Goal: Transaction & Acquisition: Purchase product/service

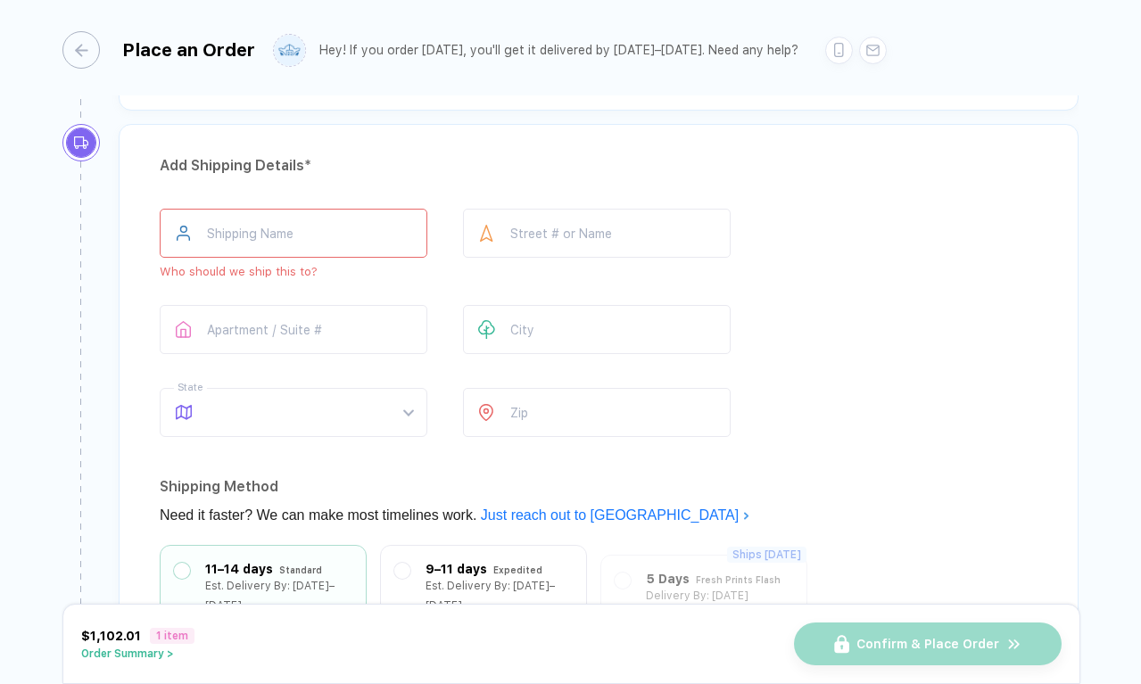
scroll to position [1211, 0]
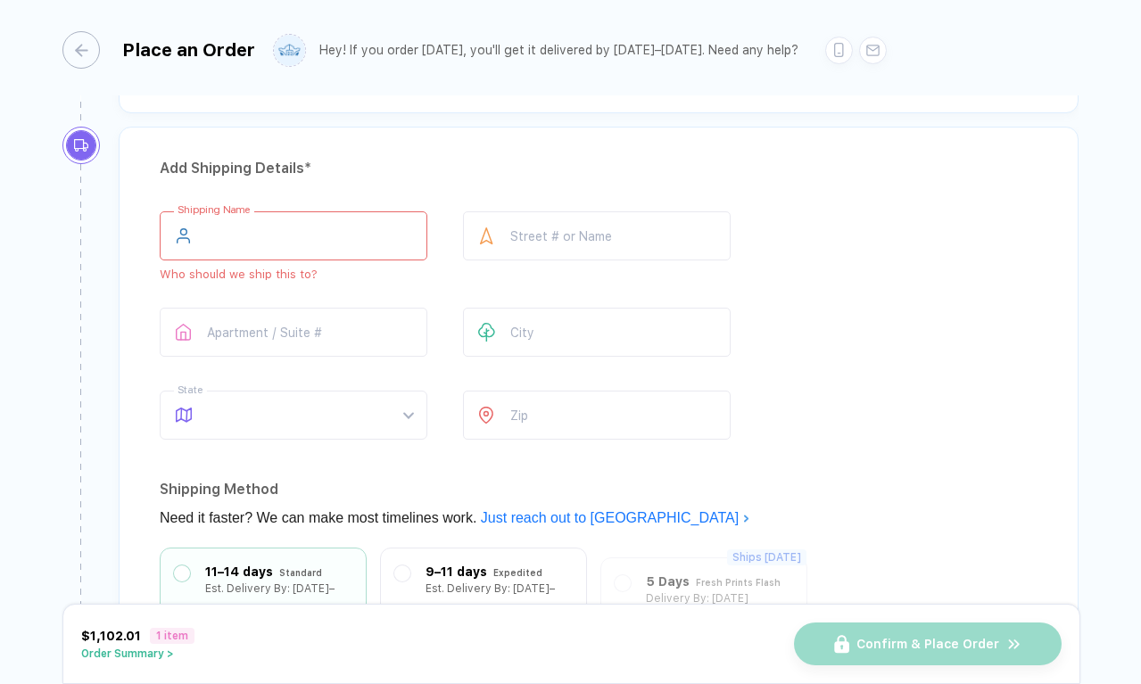
click at [283, 235] on input "text" at bounding box center [294, 235] width 268 height 49
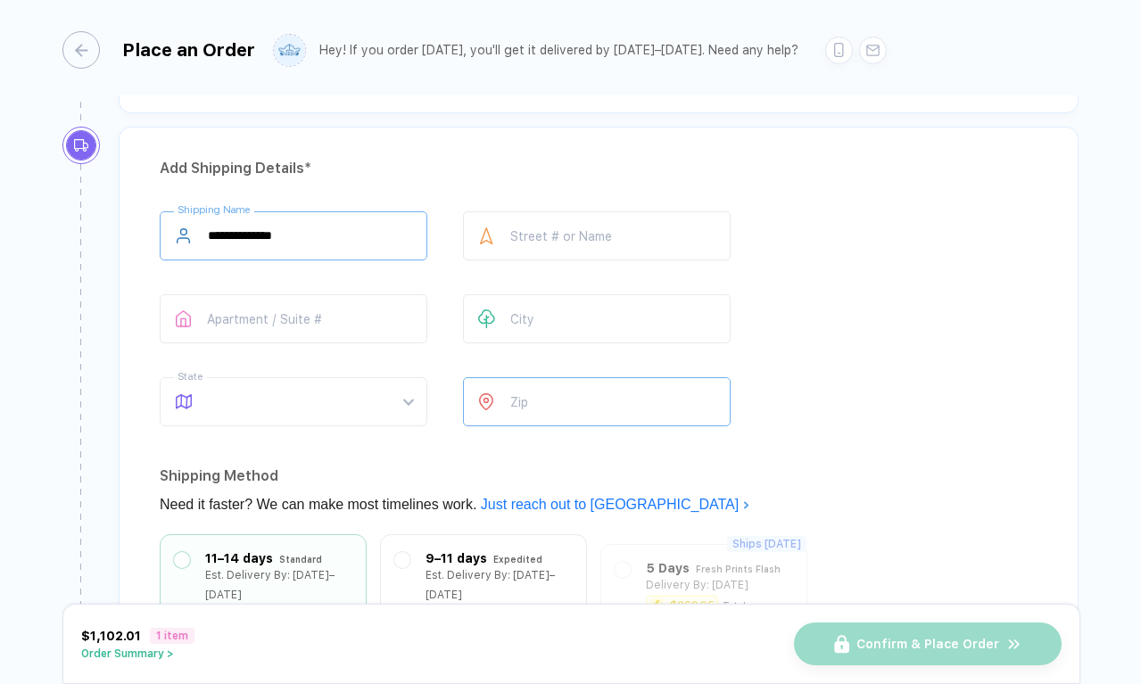
type input "**********"
click at [519, 390] on input "number" at bounding box center [597, 401] width 268 height 49
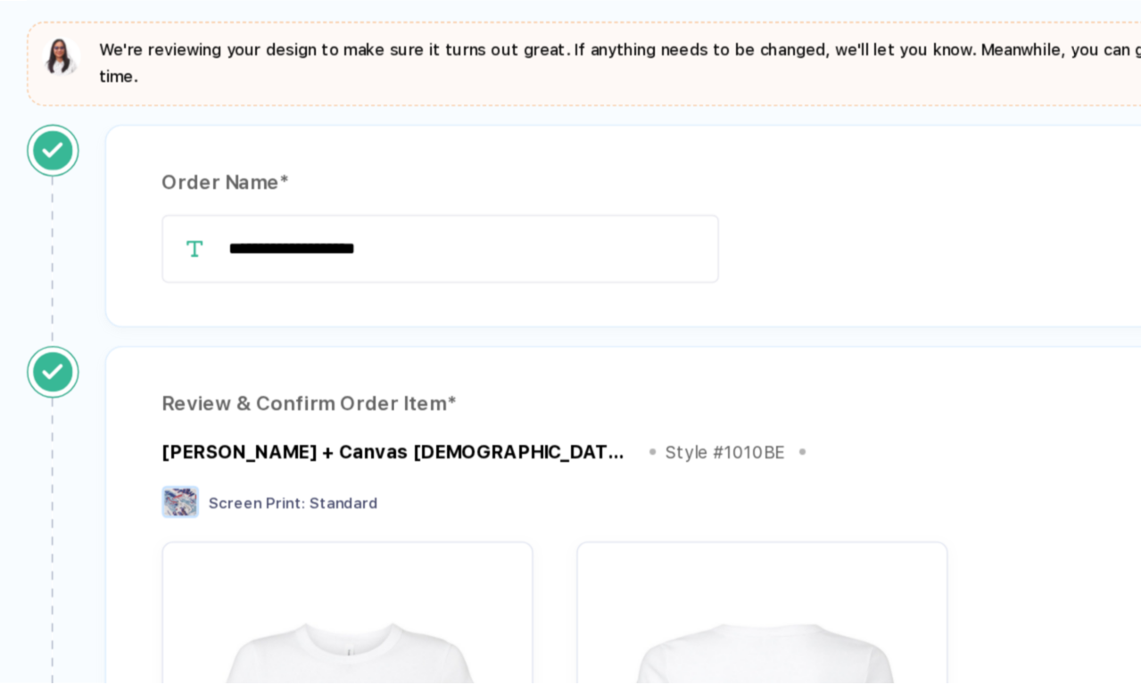
scroll to position [0, 0]
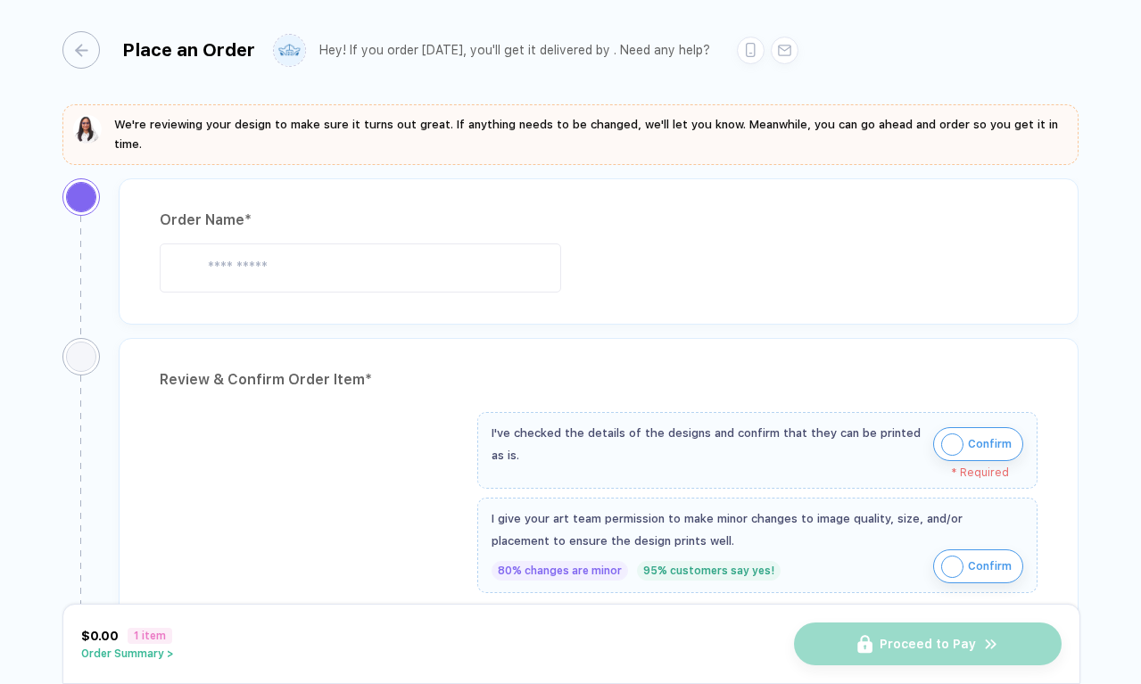
type input "**********"
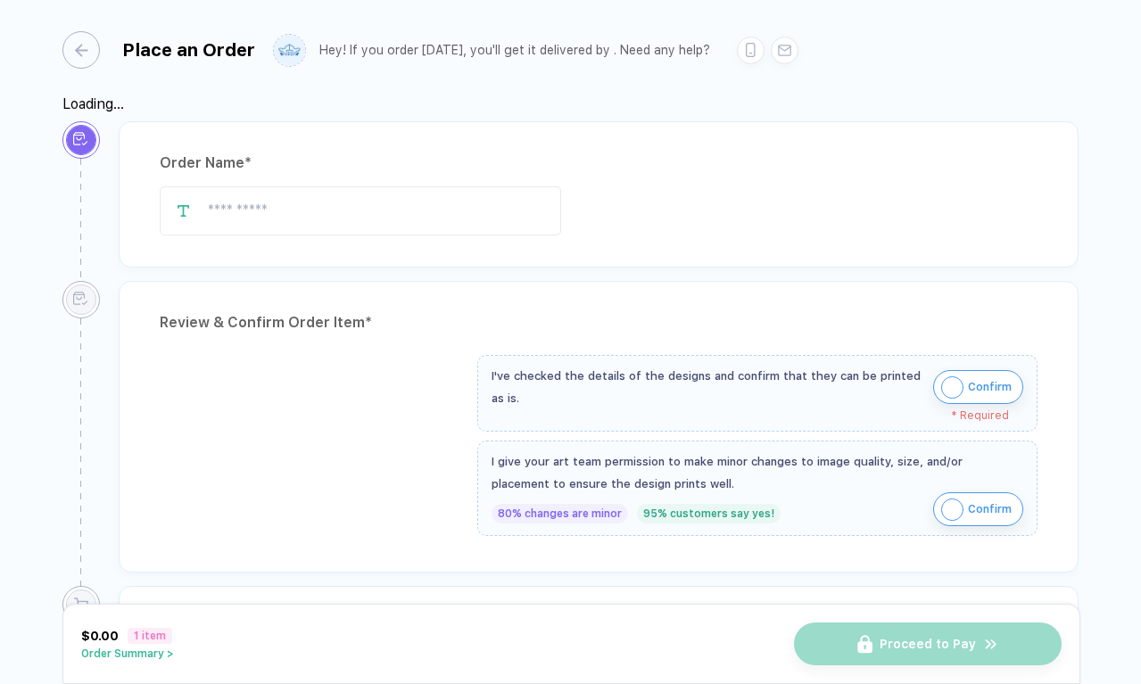
type input "**********"
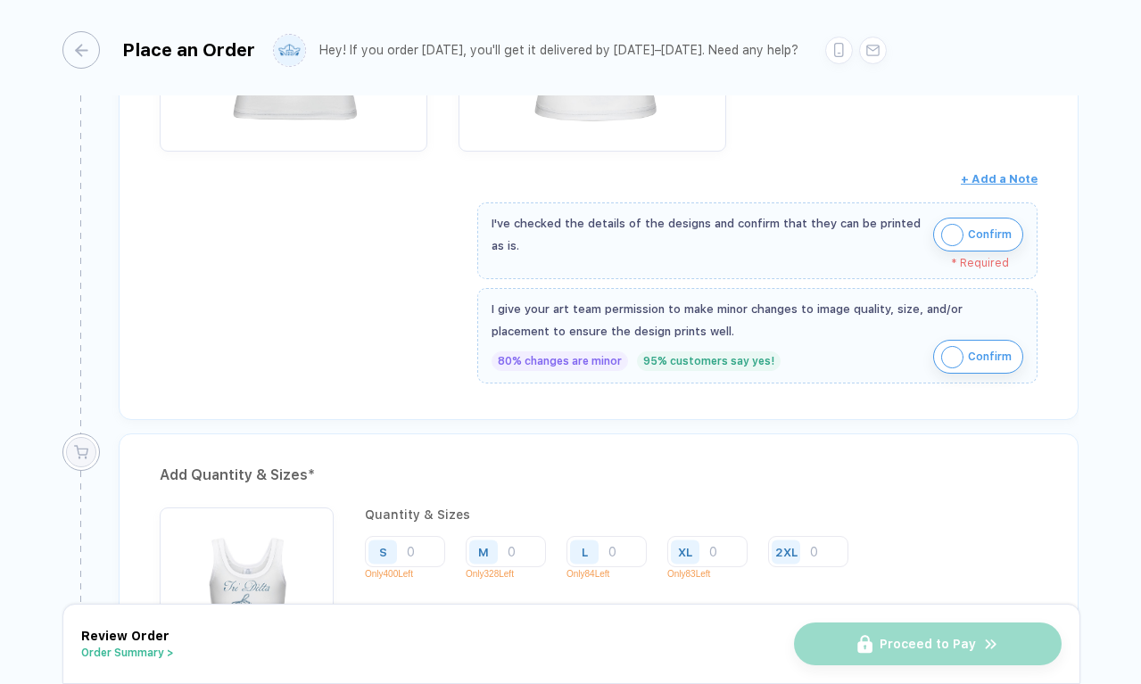
scroll to position [605, 0]
click at [935, 228] on button "Confirm" at bounding box center [978, 234] width 90 height 34
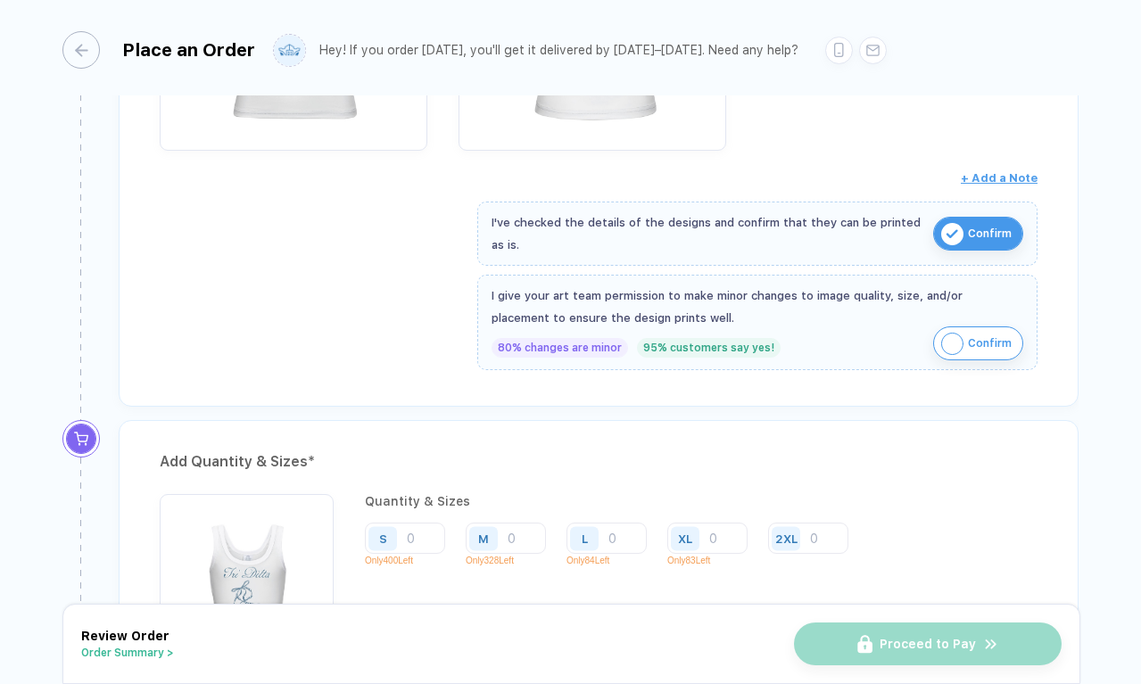
click at [953, 340] on img "button" at bounding box center [952, 344] width 22 height 22
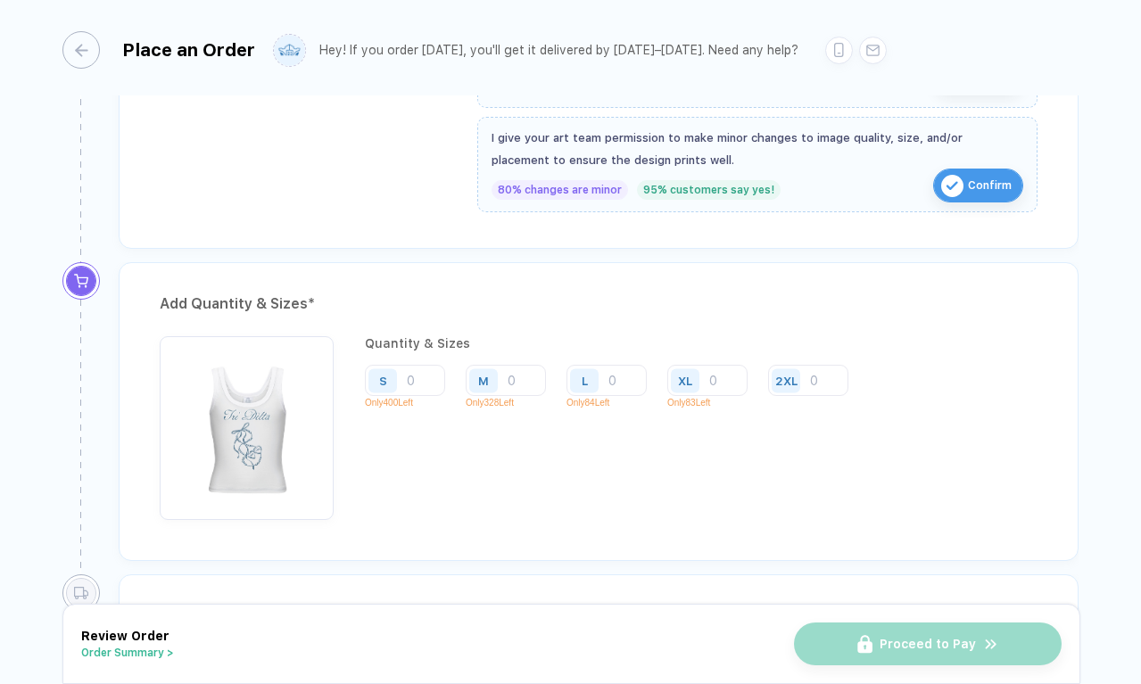
scroll to position [770, 0]
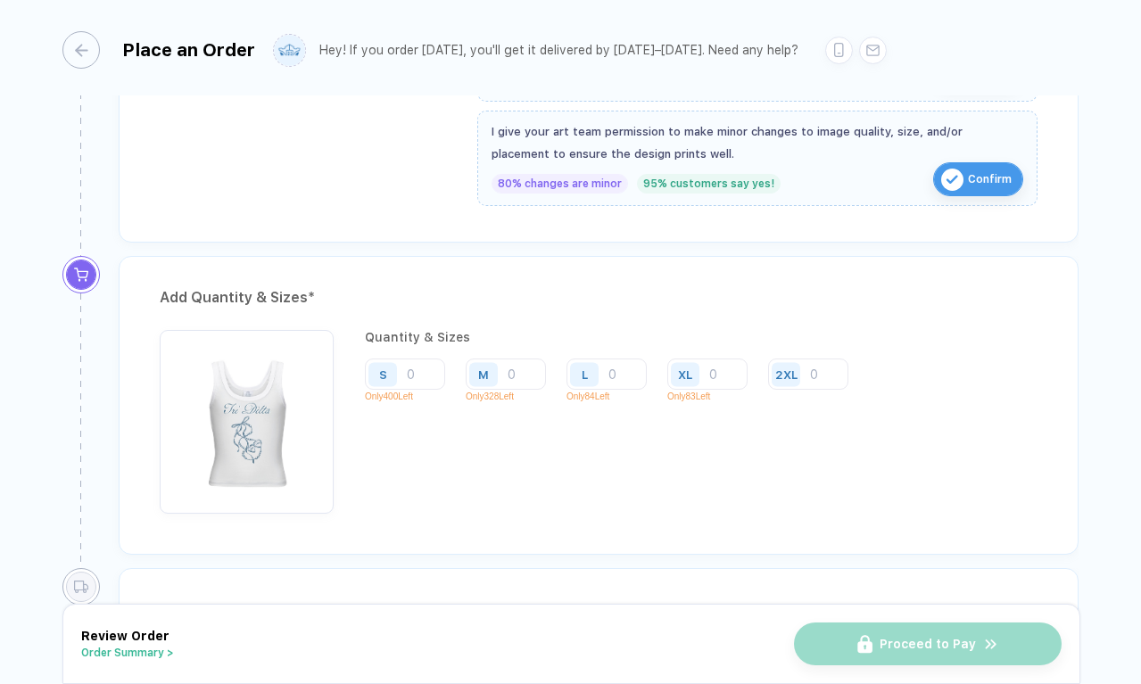
click at [446, 388] on div "S Only 400 Left" at bounding box center [412, 384] width 94 height 52
click at [418, 372] on input "number" at bounding box center [405, 373] width 80 height 31
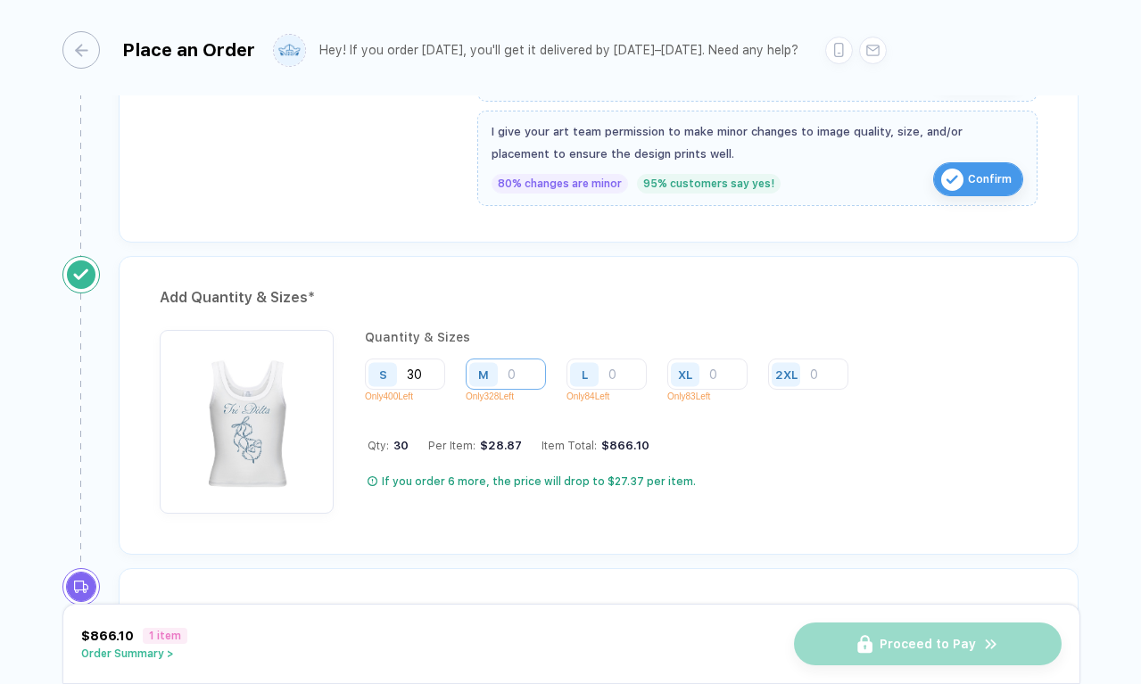
type input "30"
click at [508, 370] on input "number" at bounding box center [505, 373] width 80 height 31
type input "20"
click at [618, 367] on input "number" at bounding box center [606, 373] width 80 height 31
type input "3"
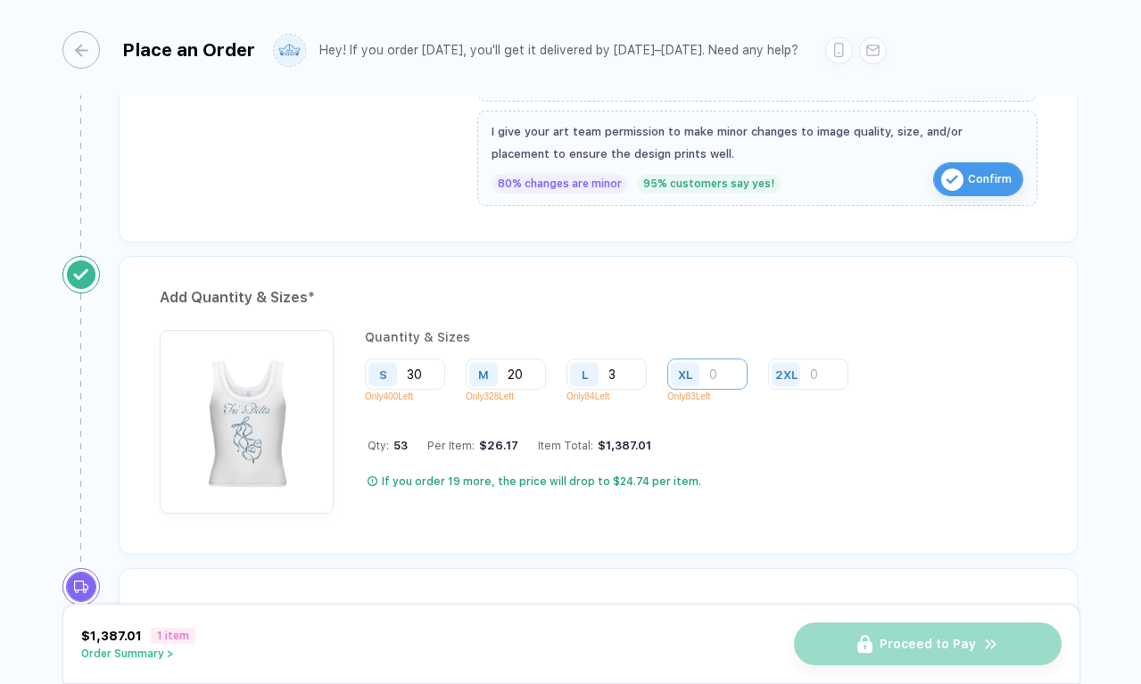
click at [722, 366] on input "number" at bounding box center [707, 373] width 80 height 31
type input "3"
click at [822, 370] on input "number" at bounding box center [808, 373] width 80 height 31
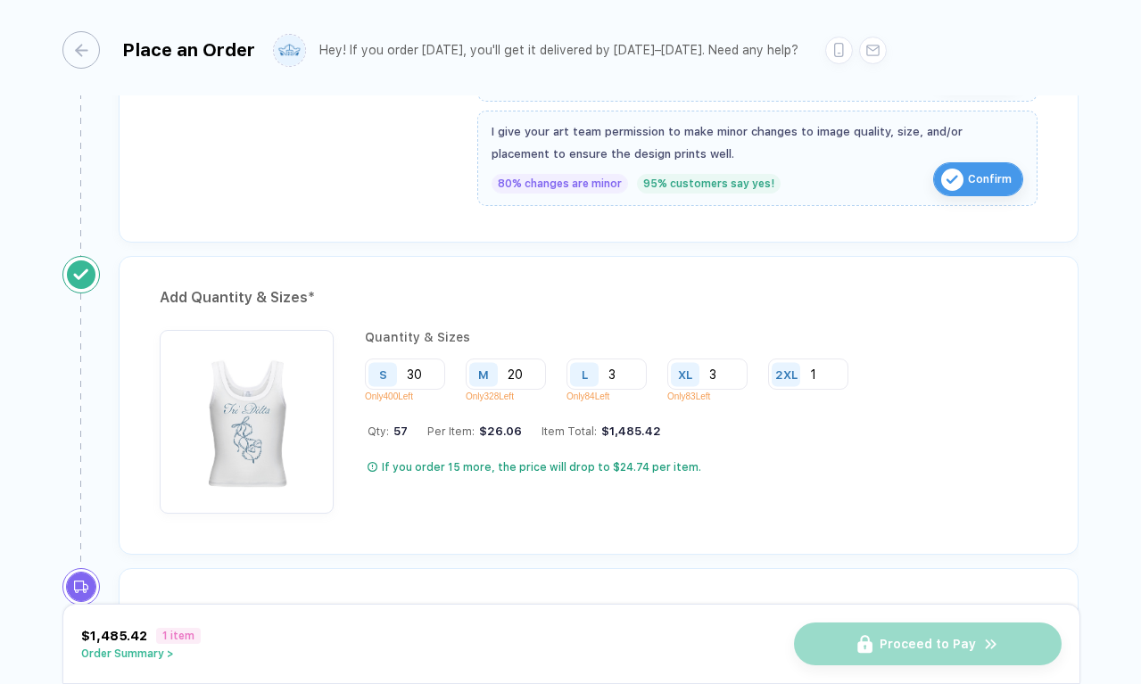
type input "1"
click at [803, 431] on div "Qty: 57 Per Item: $26.06 Item Total: $1,485.42" at bounding box center [614, 430] width 494 height 13
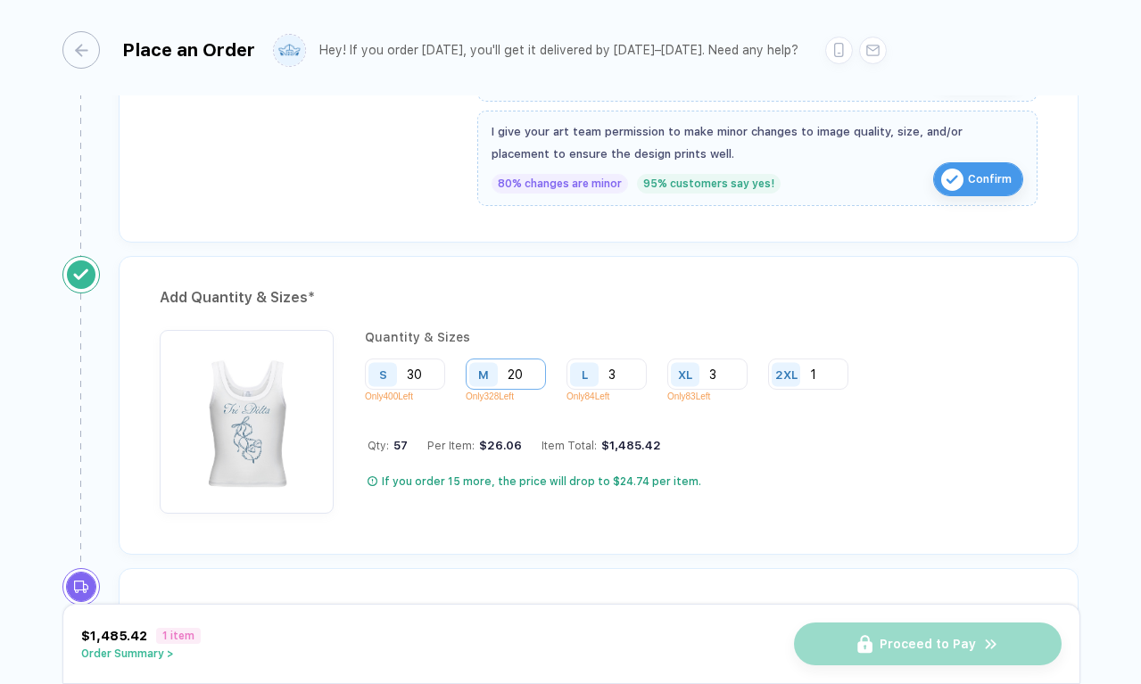
click at [526, 375] on input "20" at bounding box center [505, 373] width 80 height 31
type input "23"
click at [785, 457] on div "Quantity & Sizes S 30 Only 400 Left M 23 Only 328 Left L 3 Only 84 Left XL 3 On…" at bounding box center [613, 422] width 497 height 184
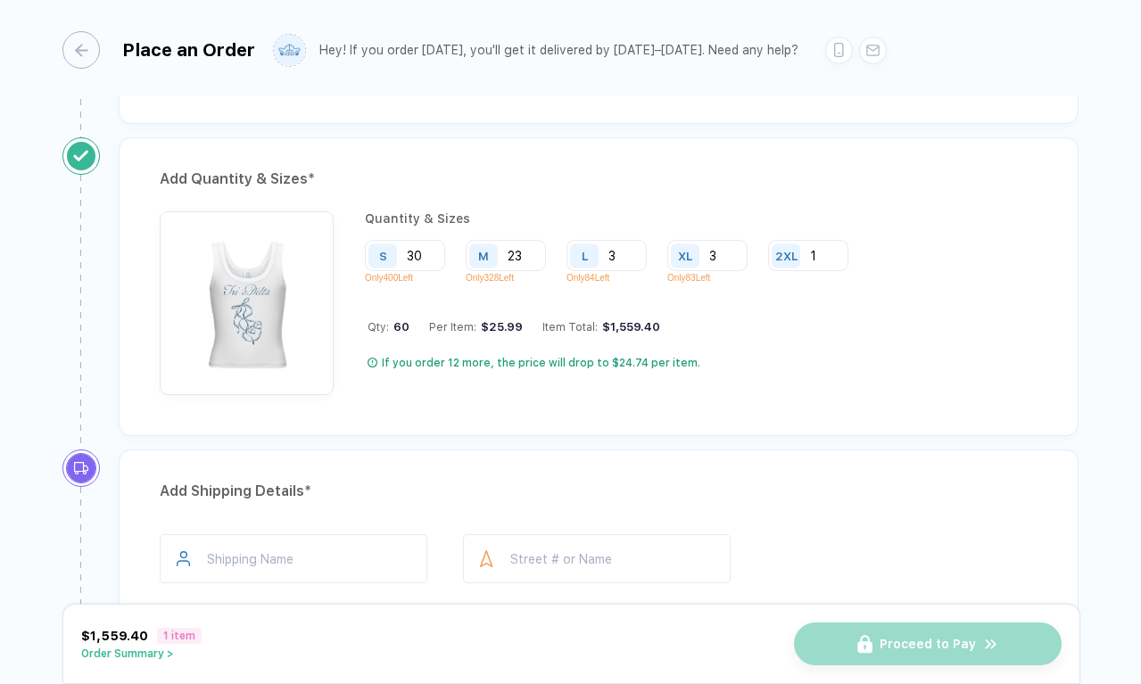
scroll to position [890, 0]
click at [430, 256] on input "30" at bounding box center [405, 253] width 80 height 31
type input "3"
type input "25"
click at [523, 248] on input "23" at bounding box center [505, 253] width 80 height 31
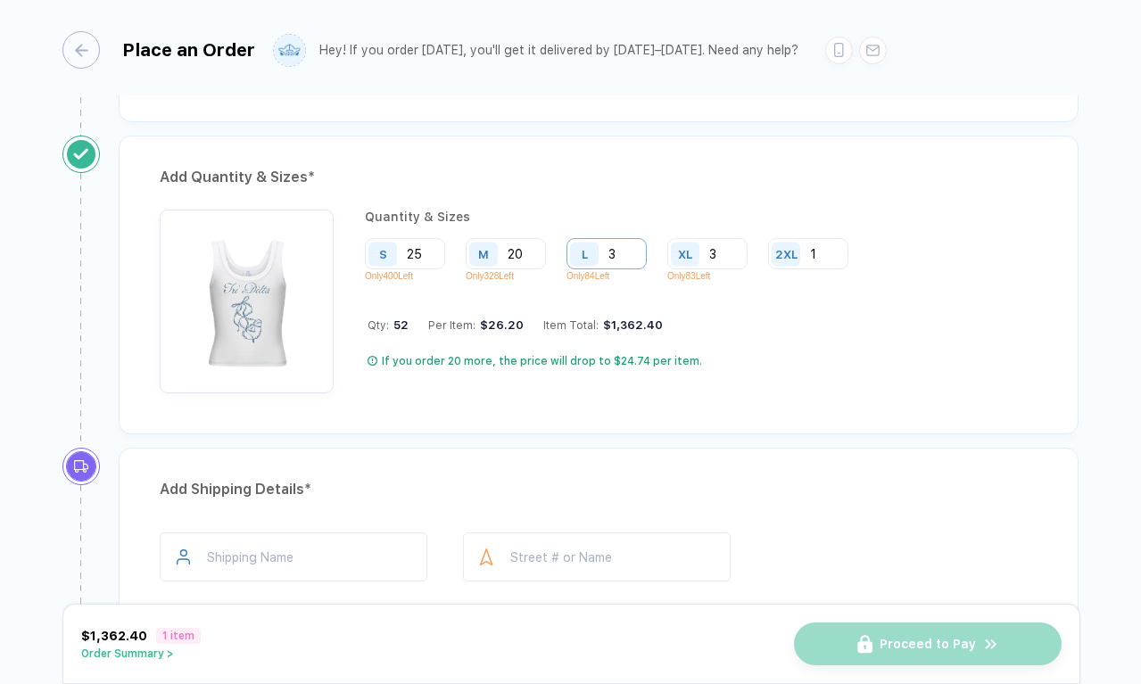
type input "20"
click at [623, 250] on input "3" at bounding box center [606, 253] width 80 height 31
type input "8"
click at [723, 252] on input "3" at bounding box center [707, 253] width 80 height 31
type input "4"
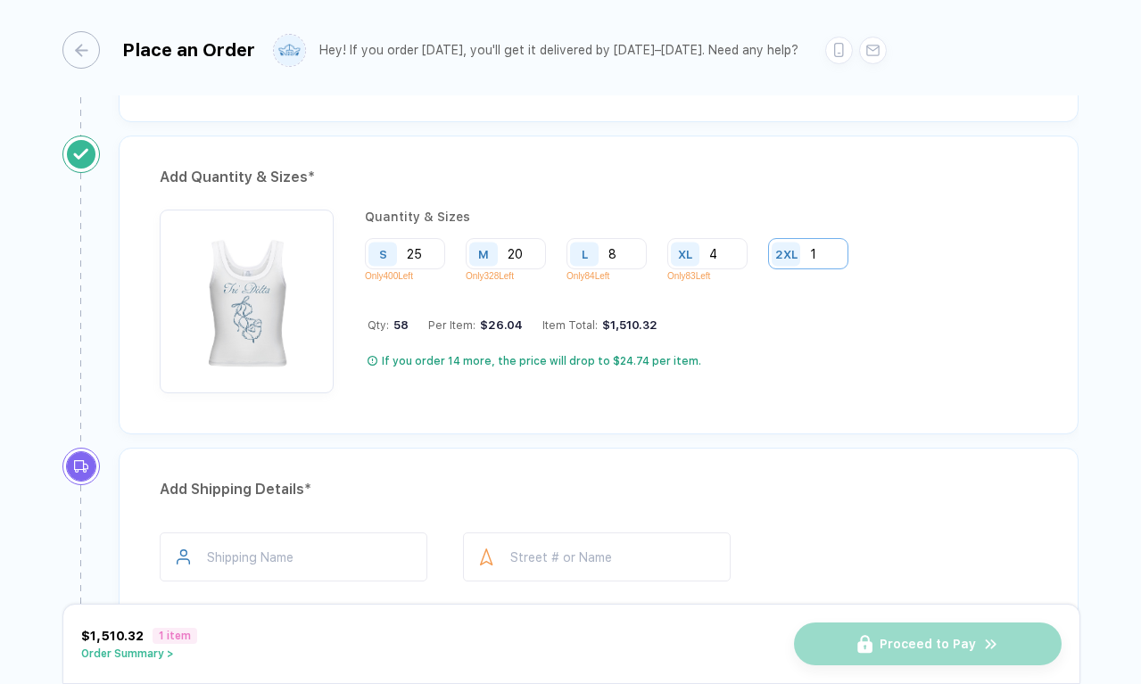
click at [817, 249] on input "1" at bounding box center [808, 253] width 80 height 31
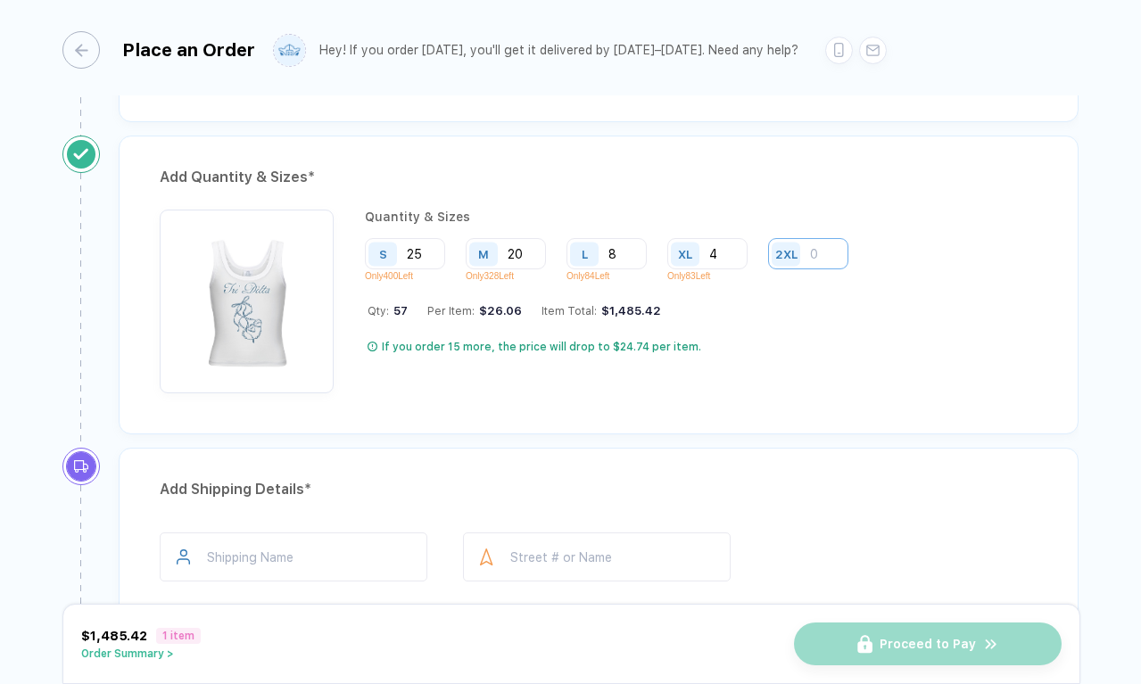
type input "2"
type input "3"
click at [763, 393] on div "Quantity & Sizes S 25 Only 400 Left M 20 Only 328 Left L 8 Only 84 Left XL 4 On…" at bounding box center [598, 306] width 877 height 193
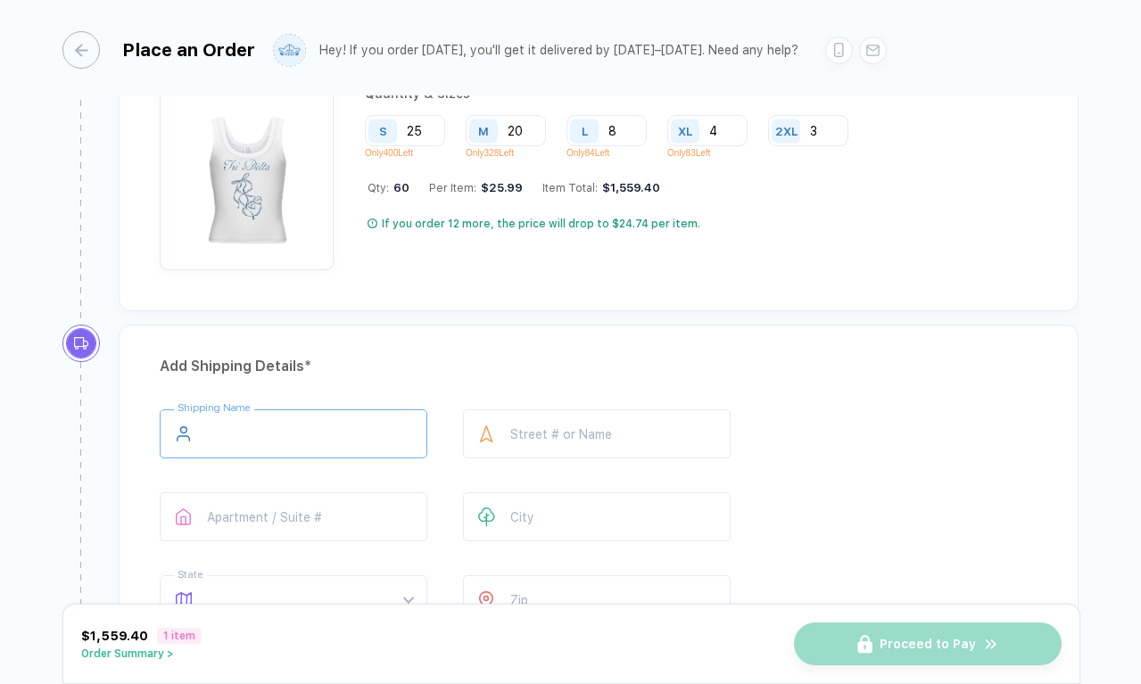
scroll to position [1036, 0]
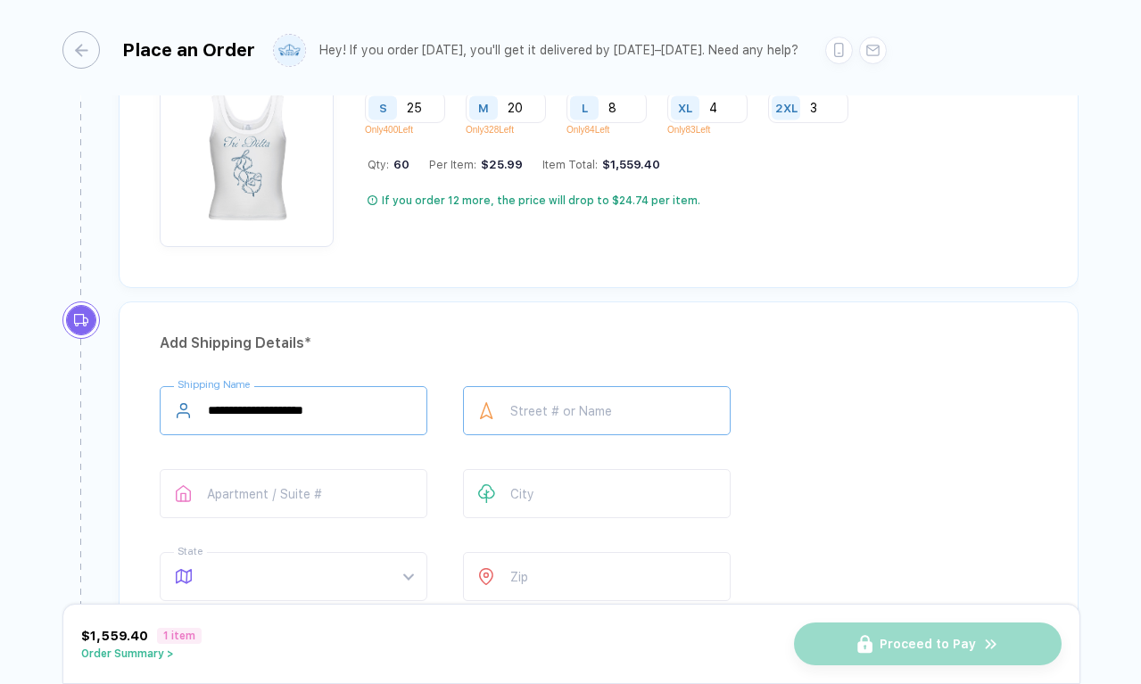
type input "**********"
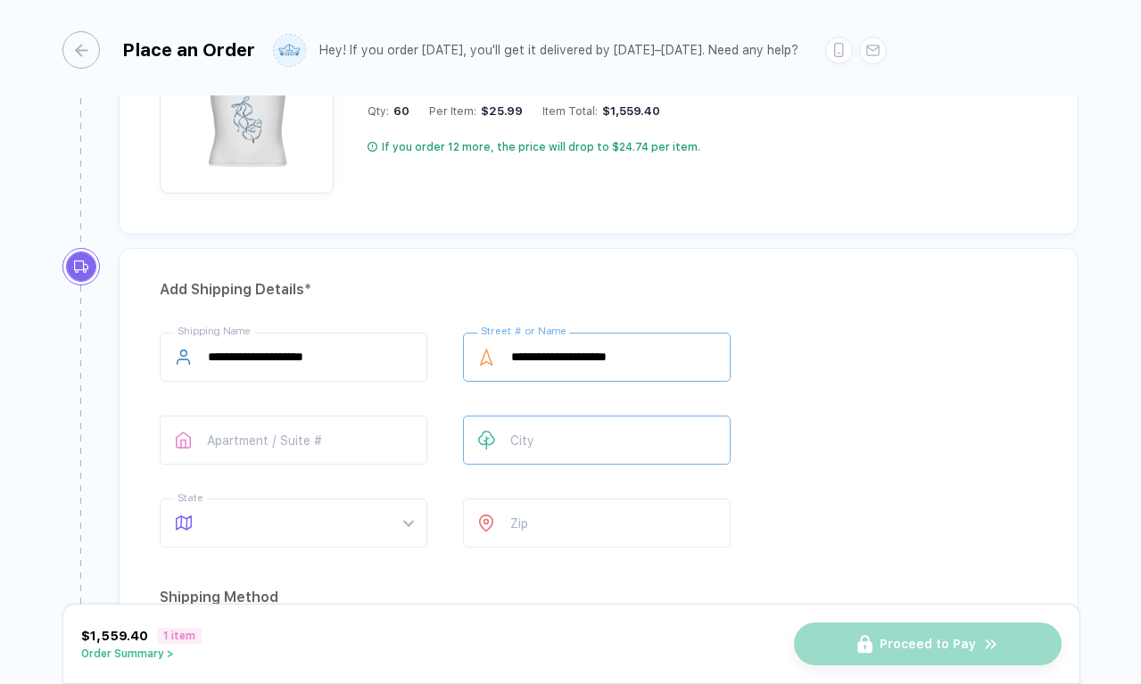
scroll to position [1092, 0]
type input "**********"
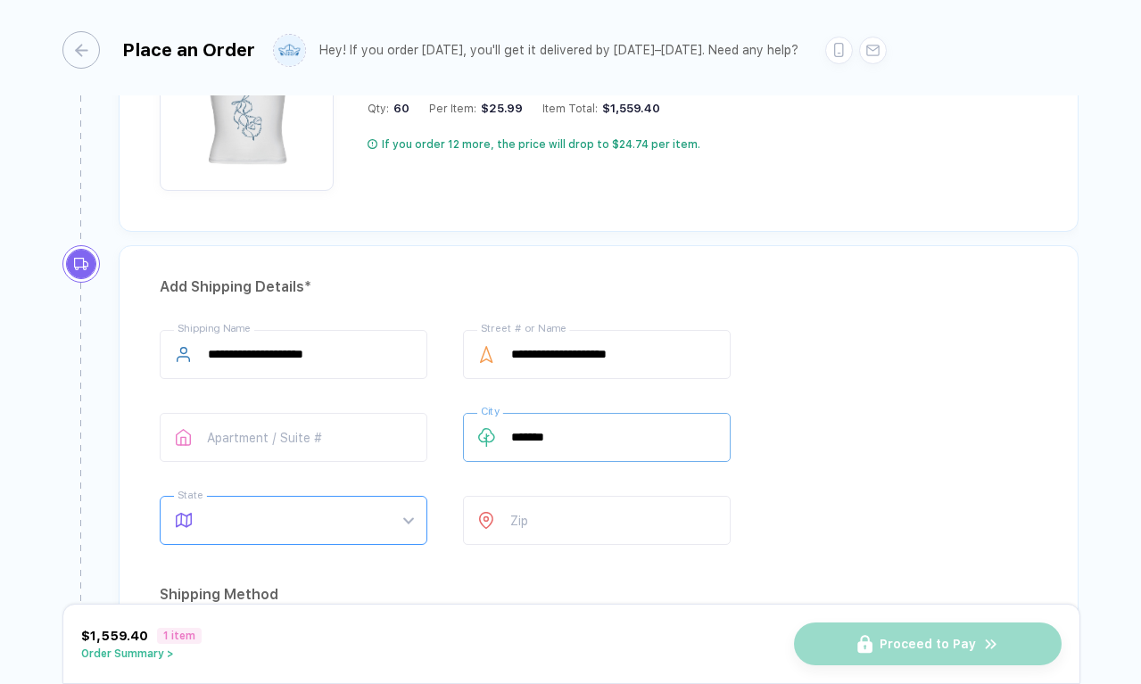
click at [291, 523] on span at bounding box center [310, 520] width 205 height 47
type input "*******"
type input "**"
click at [227, 469] on div "GA" at bounding box center [286, 466] width 218 height 20
click at [528, 517] on input "number" at bounding box center [597, 520] width 268 height 49
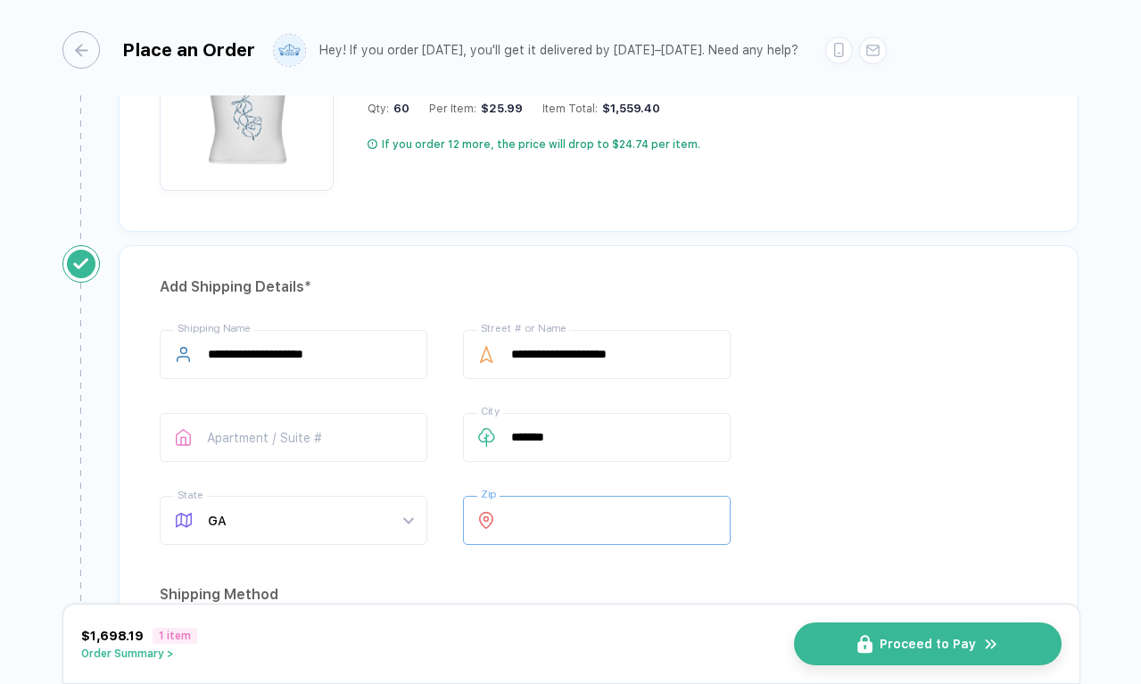
type input "*****"
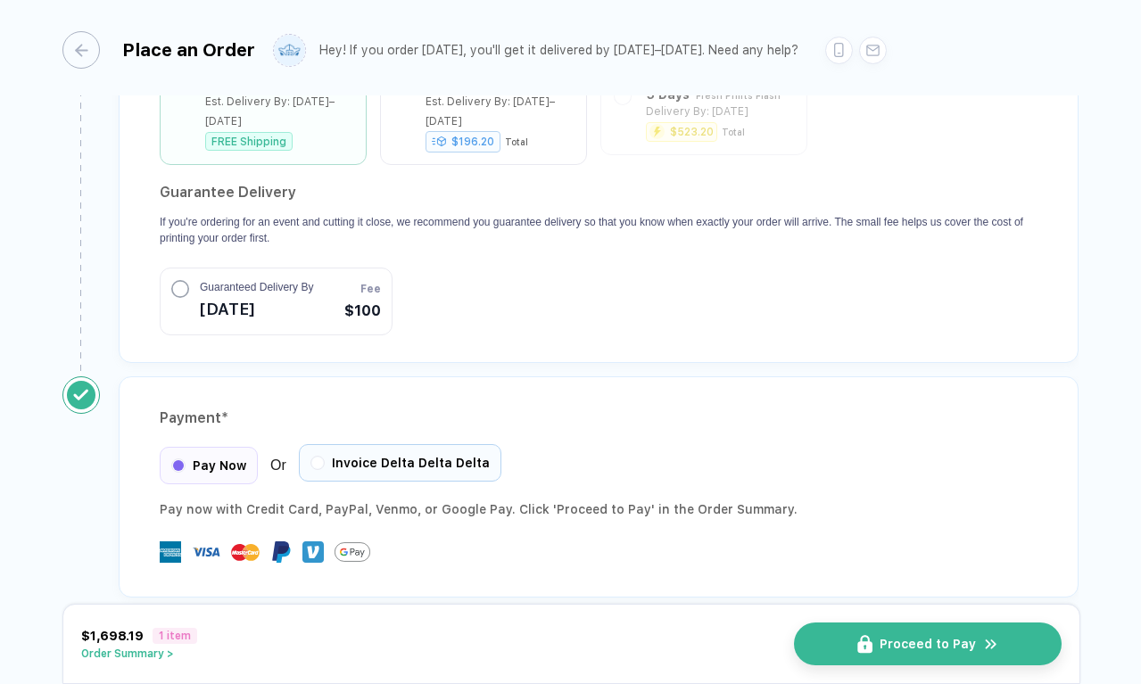
scroll to position [1684, 0]
click at [371, 449] on div "Invoice Delta Delta Delta" at bounding box center [400, 463] width 202 height 37
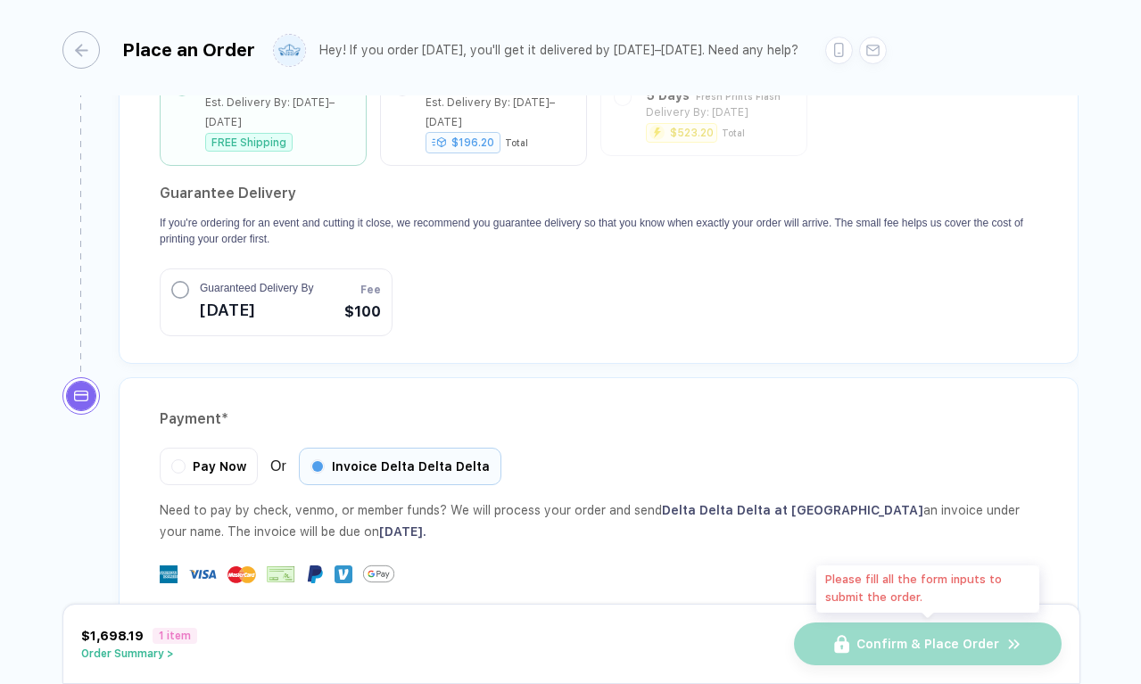
click at [916, 642] on div "Confirm & Place Order" at bounding box center [928, 643] width 268 height 43
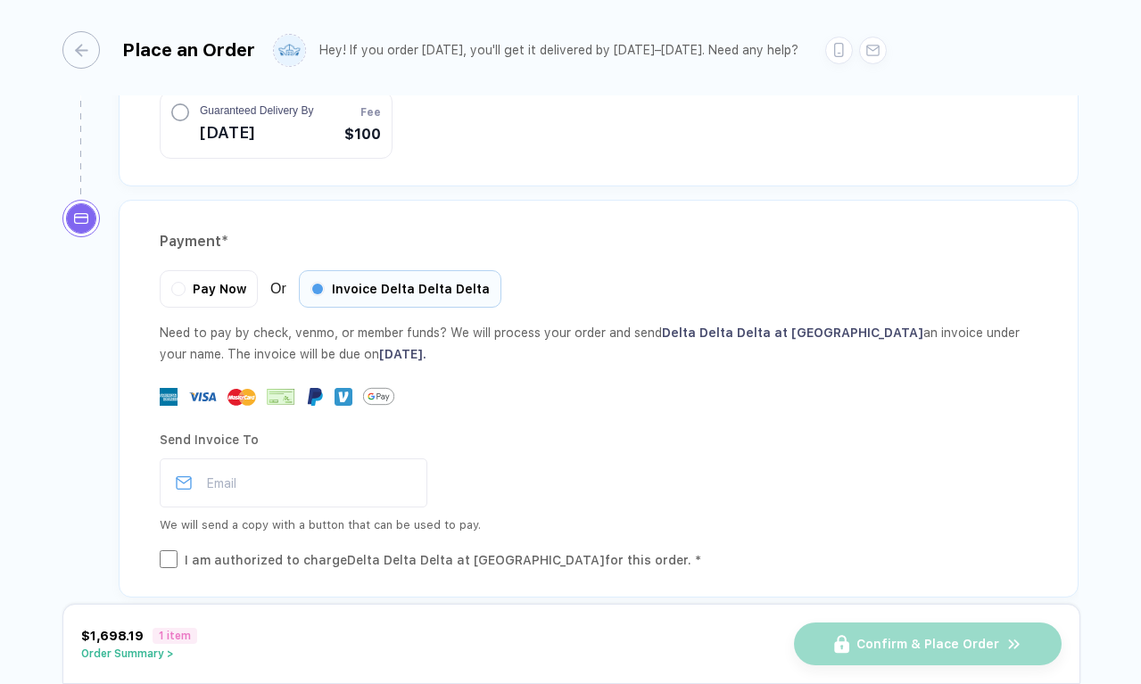
scroll to position [1860, 0]
click at [310, 459] on input "email" at bounding box center [294, 483] width 268 height 49
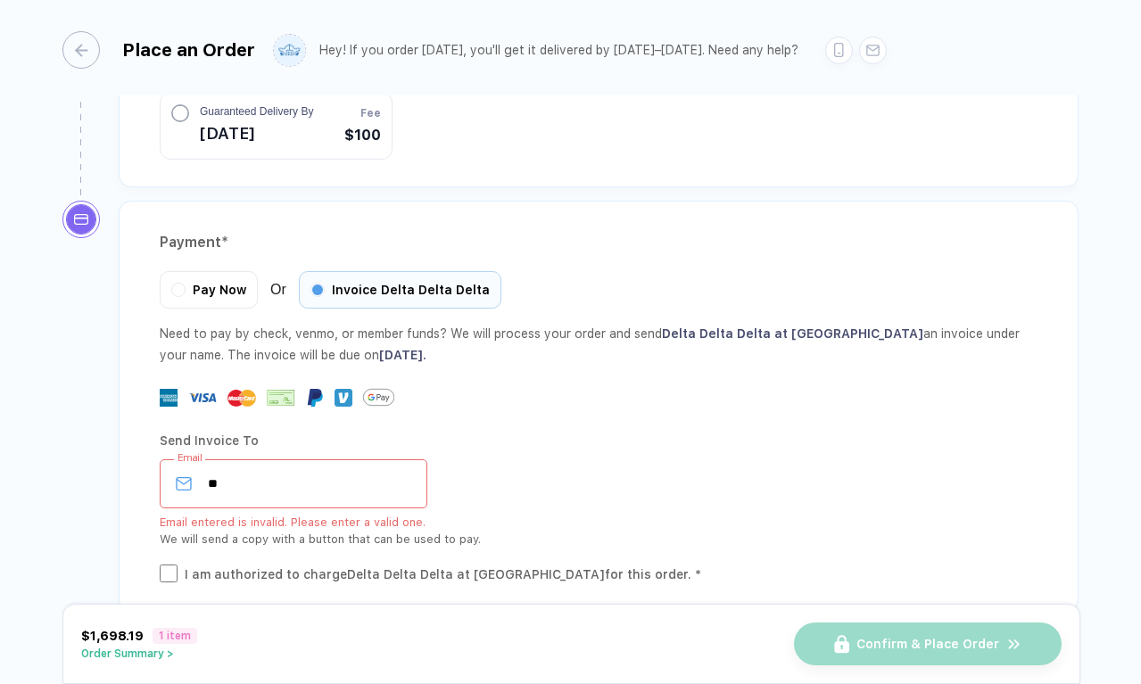
type input "*"
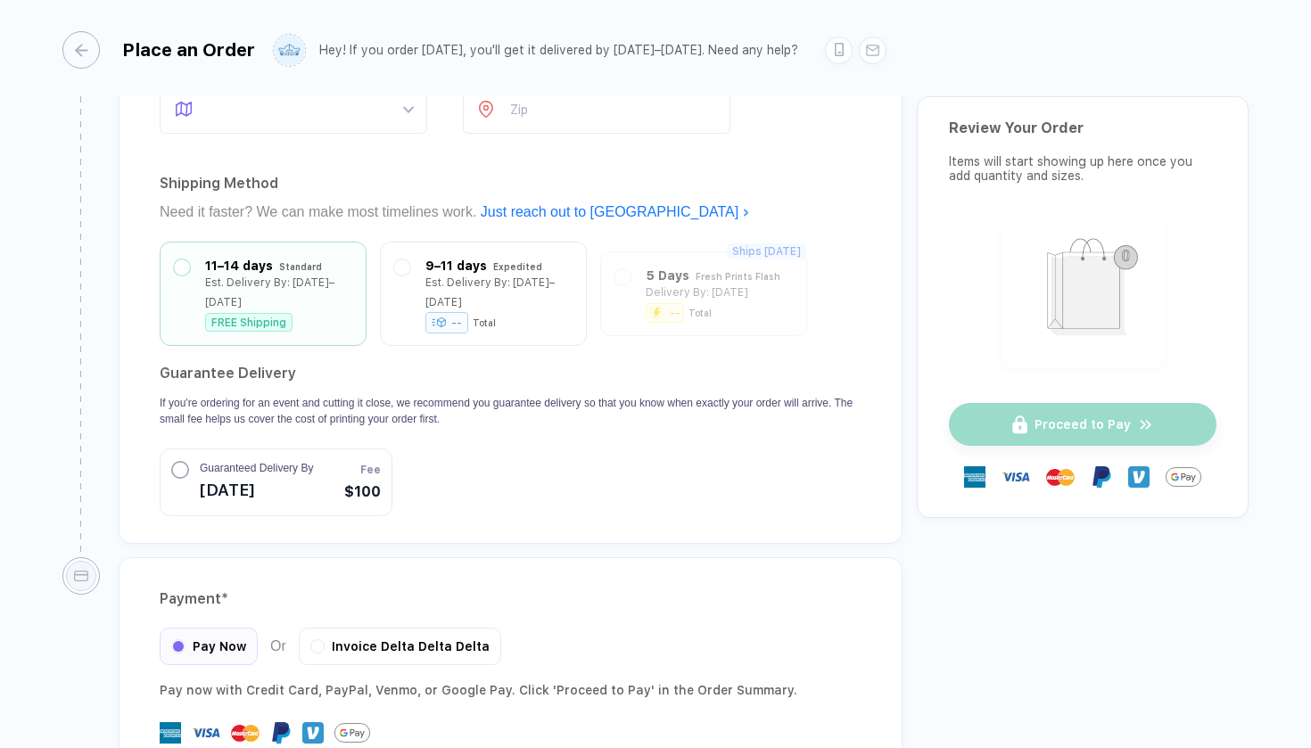
scroll to position [1519, 0]
click at [344, 622] on div "Invoice Delta Delta Delta" at bounding box center [400, 640] width 202 height 37
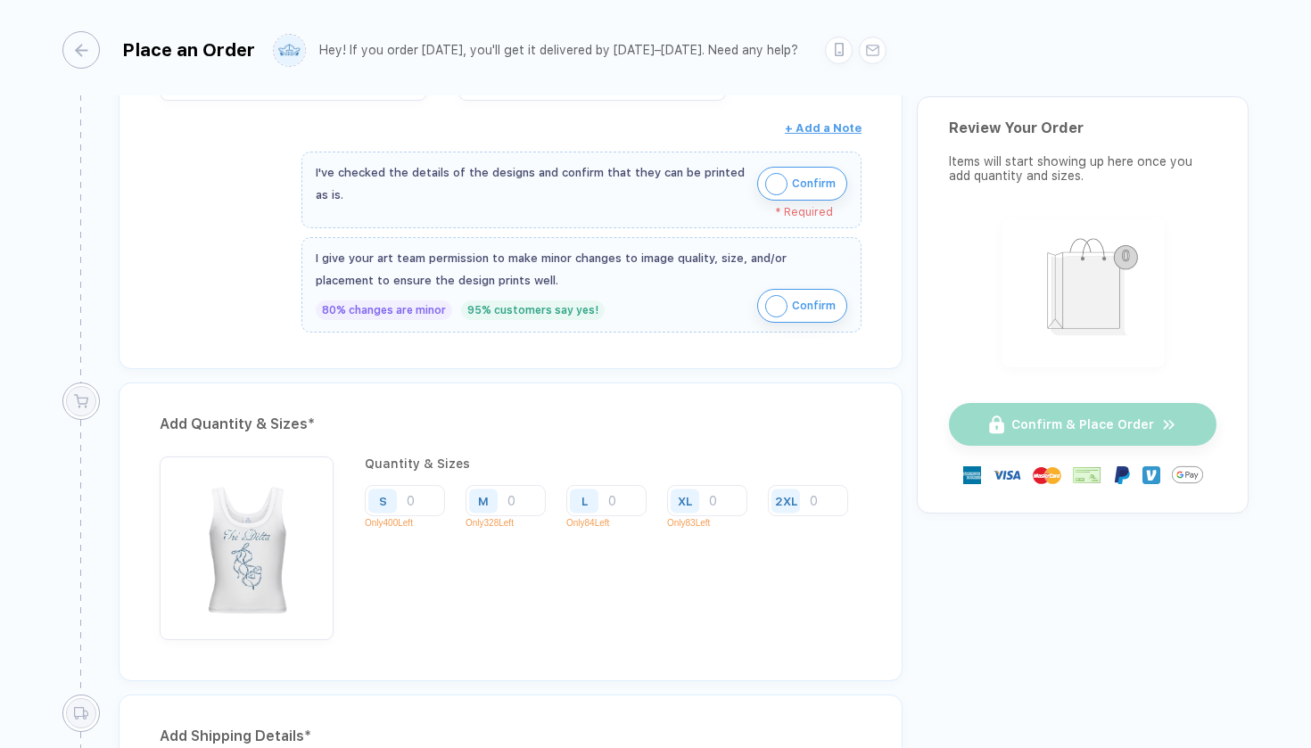
scroll to position [678, 0]
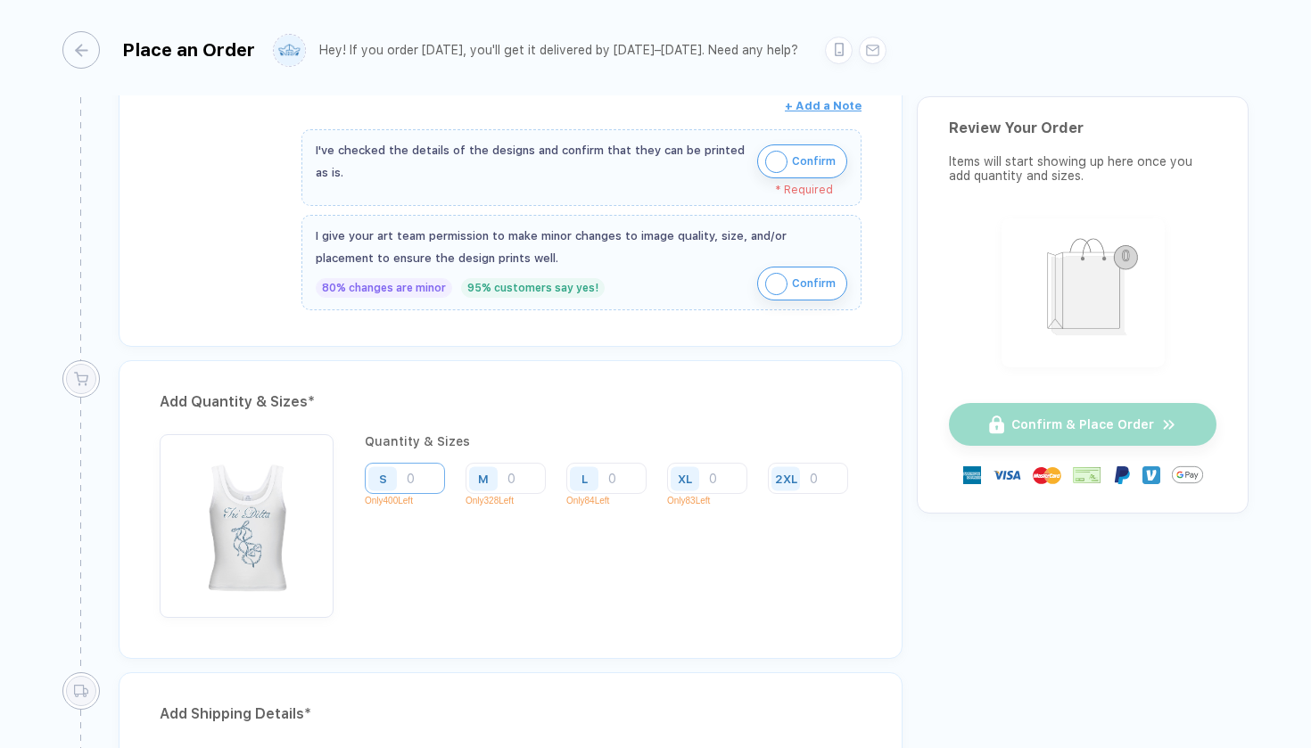
click at [431, 478] on input "number" at bounding box center [405, 478] width 80 height 31
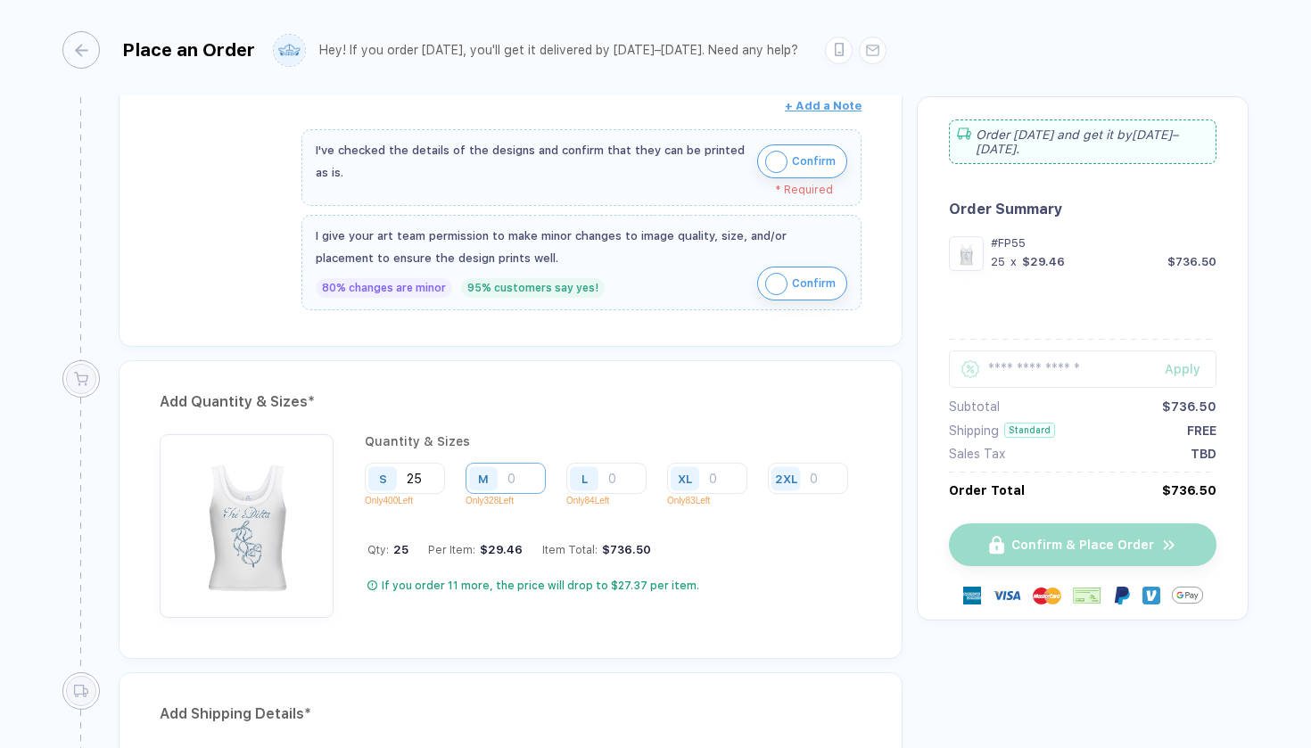
type input "25"
click at [528, 476] on input "number" at bounding box center [505, 478] width 80 height 31
type input "20"
click at [611, 476] on input "number" at bounding box center [606, 478] width 80 height 31
type input "8"
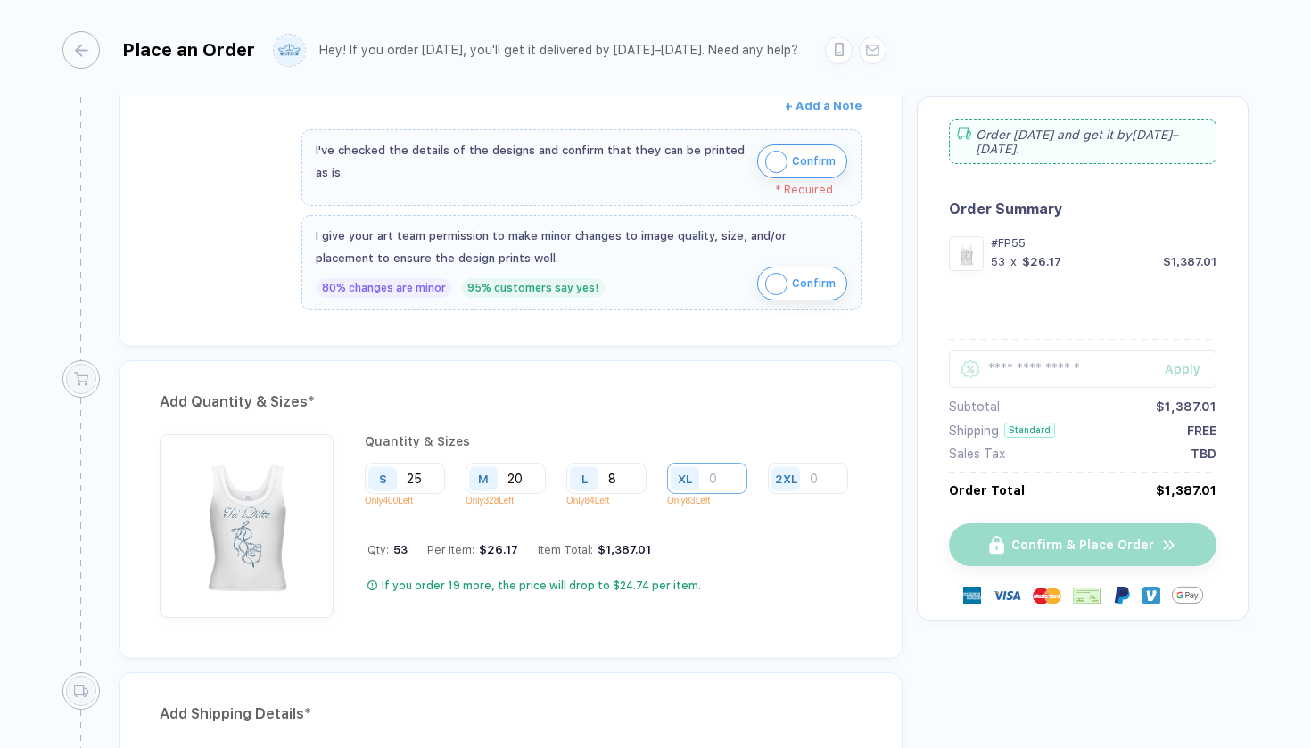
click at [735, 478] on input "number" at bounding box center [707, 478] width 80 height 31
type input "4"
click at [768, 494] on input "number" at bounding box center [808, 478] width 80 height 31
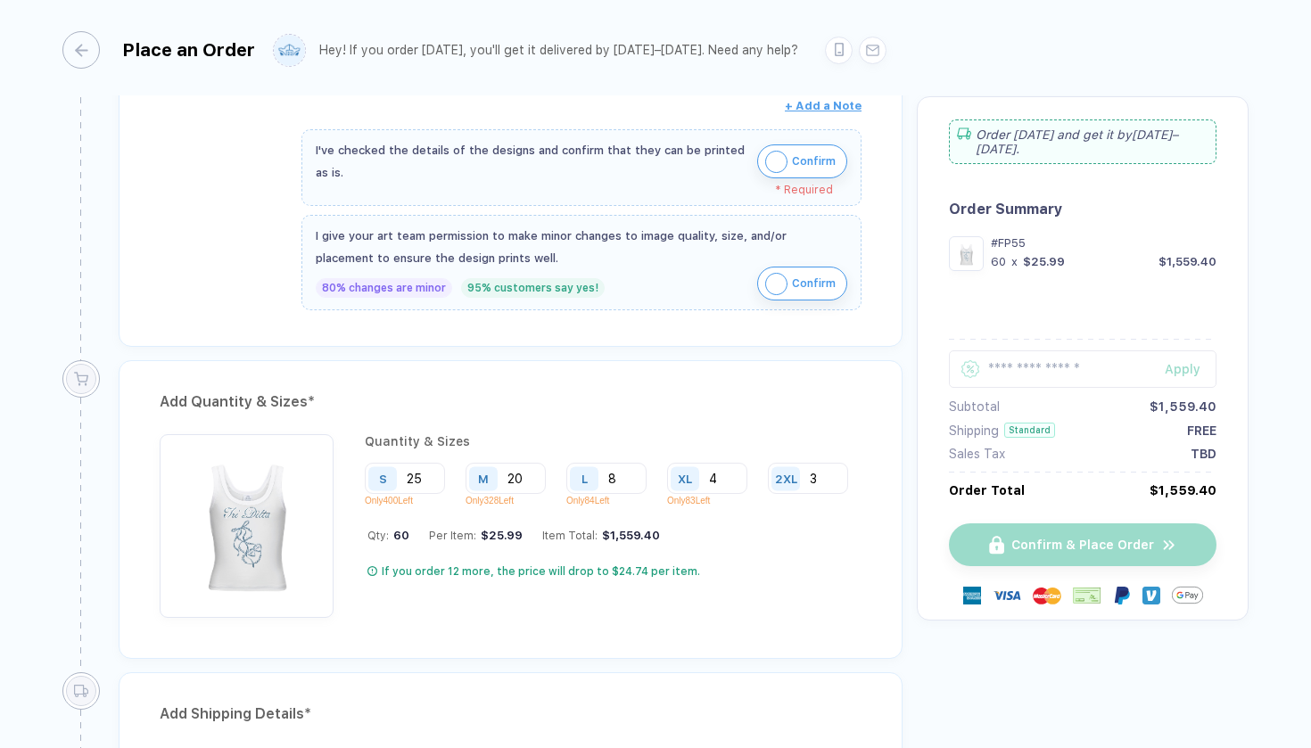
type input "3"
click at [590, 515] on div "S 25 Only 400 Left M 20 Only 328 Left L 8 Only 84 Left XL 4 Only 83 Left 2XL 3" at bounding box center [613, 489] width 497 height 52
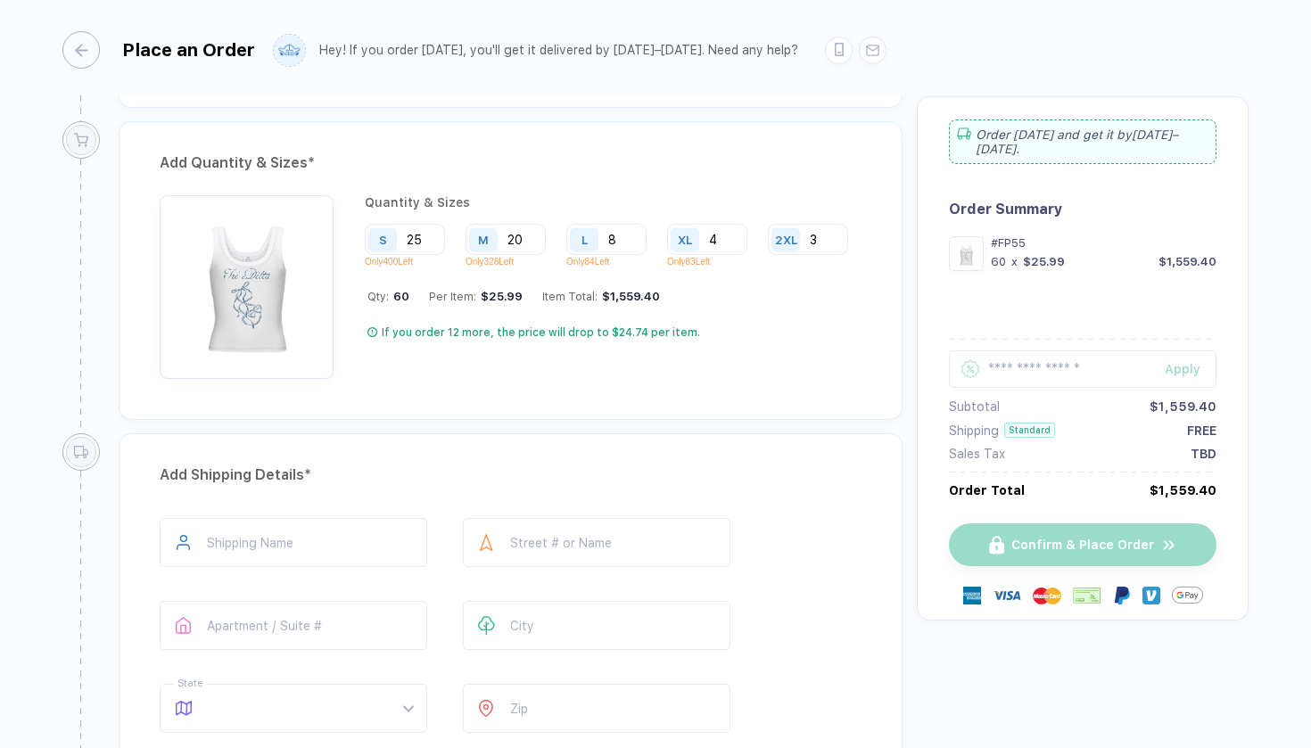
scroll to position [918, 0]
click at [629, 236] on input "8" at bounding box center [606, 238] width 80 height 31
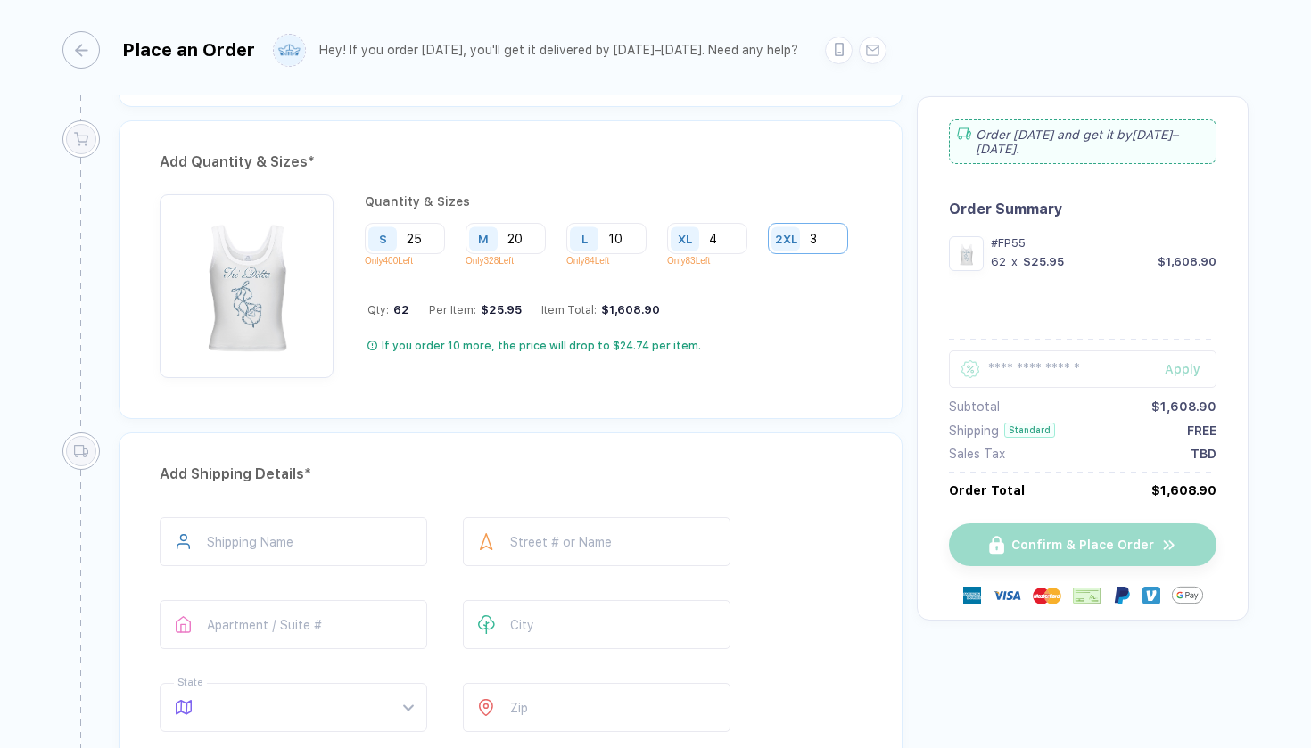
type input "10"
click at [768, 254] on input "3" at bounding box center [808, 238] width 80 height 31
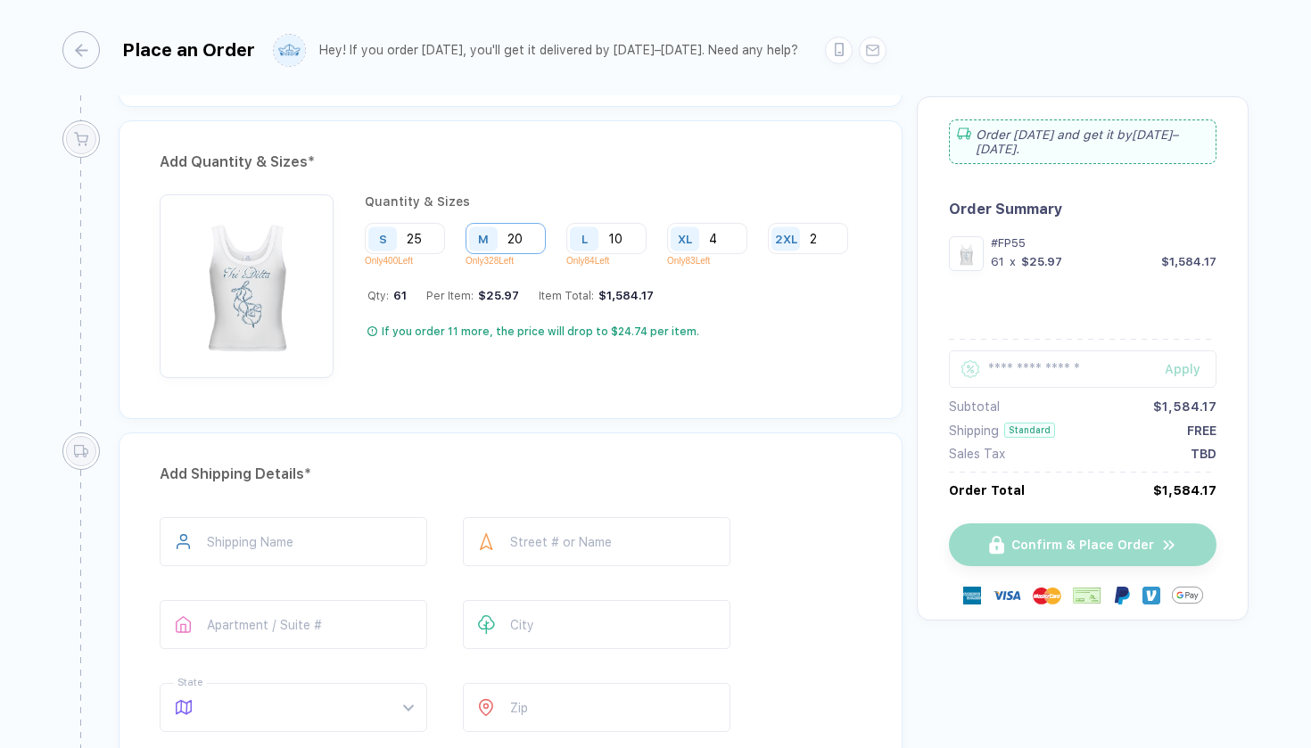
type input "2"
click at [525, 241] on input "20" at bounding box center [505, 238] width 80 height 31
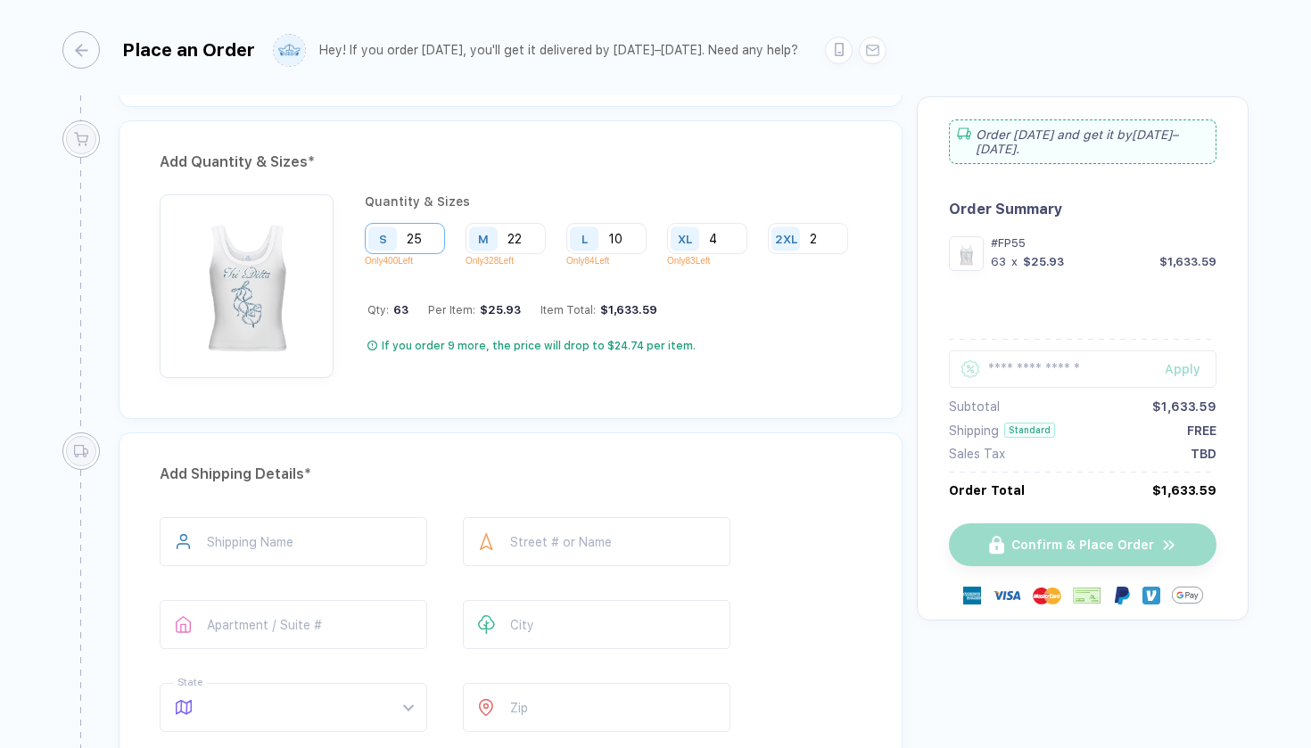
type input "22"
click at [441, 232] on input "25" at bounding box center [405, 238] width 80 height 31
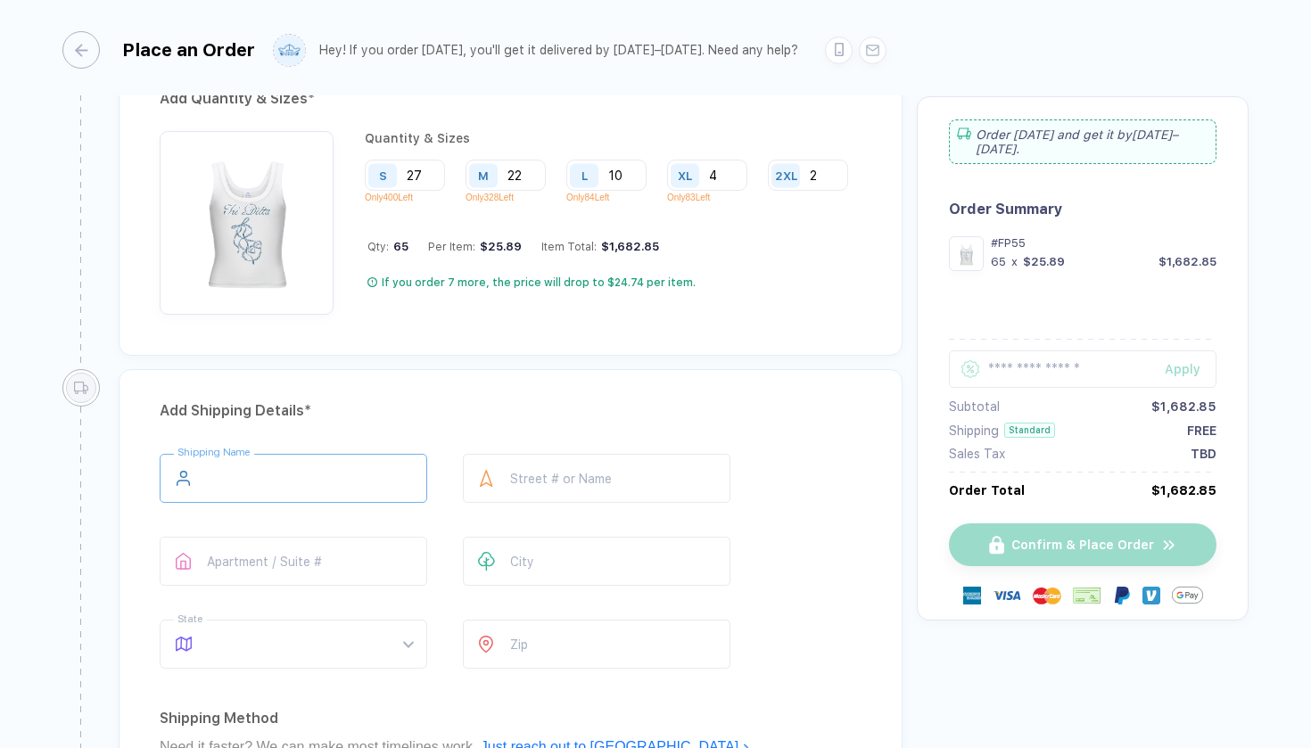
scroll to position [983, 0]
click at [427, 168] on input "27" at bounding box center [405, 173] width 80 height 31
type input "2"
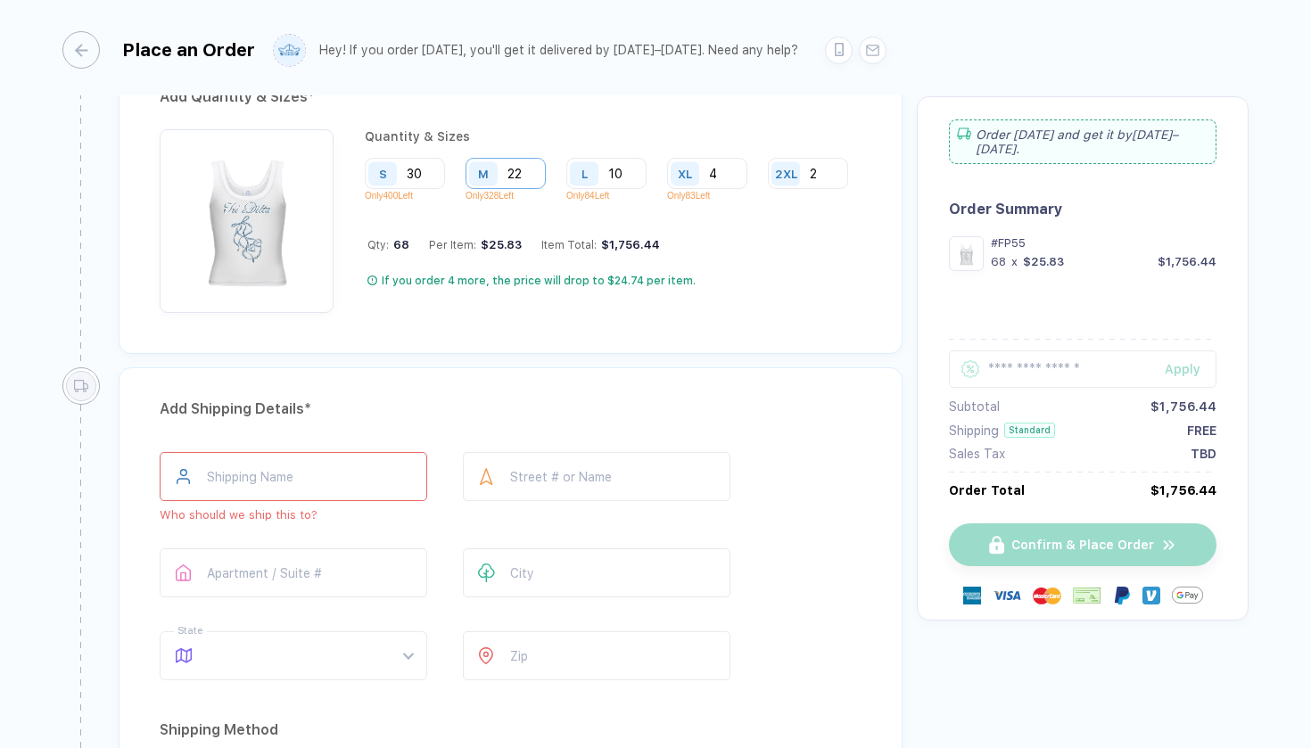
type input "30"
click at [534, 170] on input "22" at bounding box center [505, 173] width 80 height 31
type input "26"
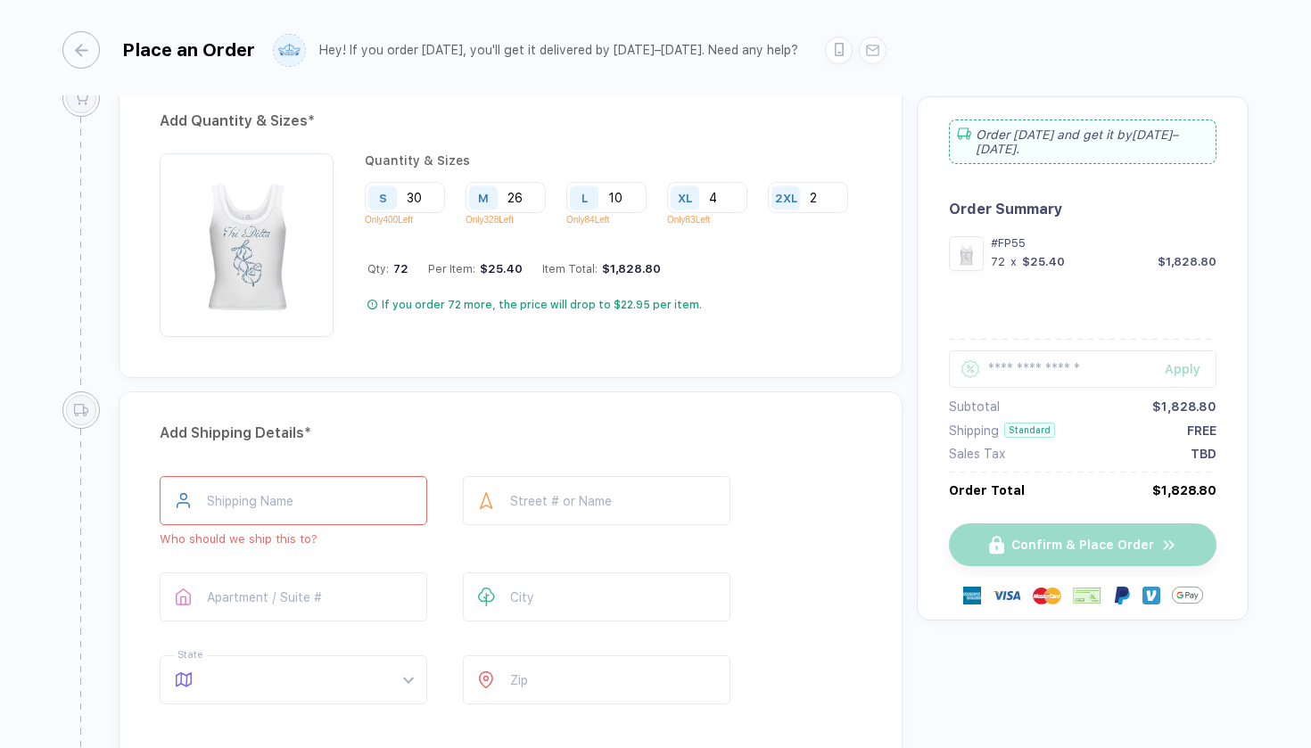
scroll to position [954, 0]
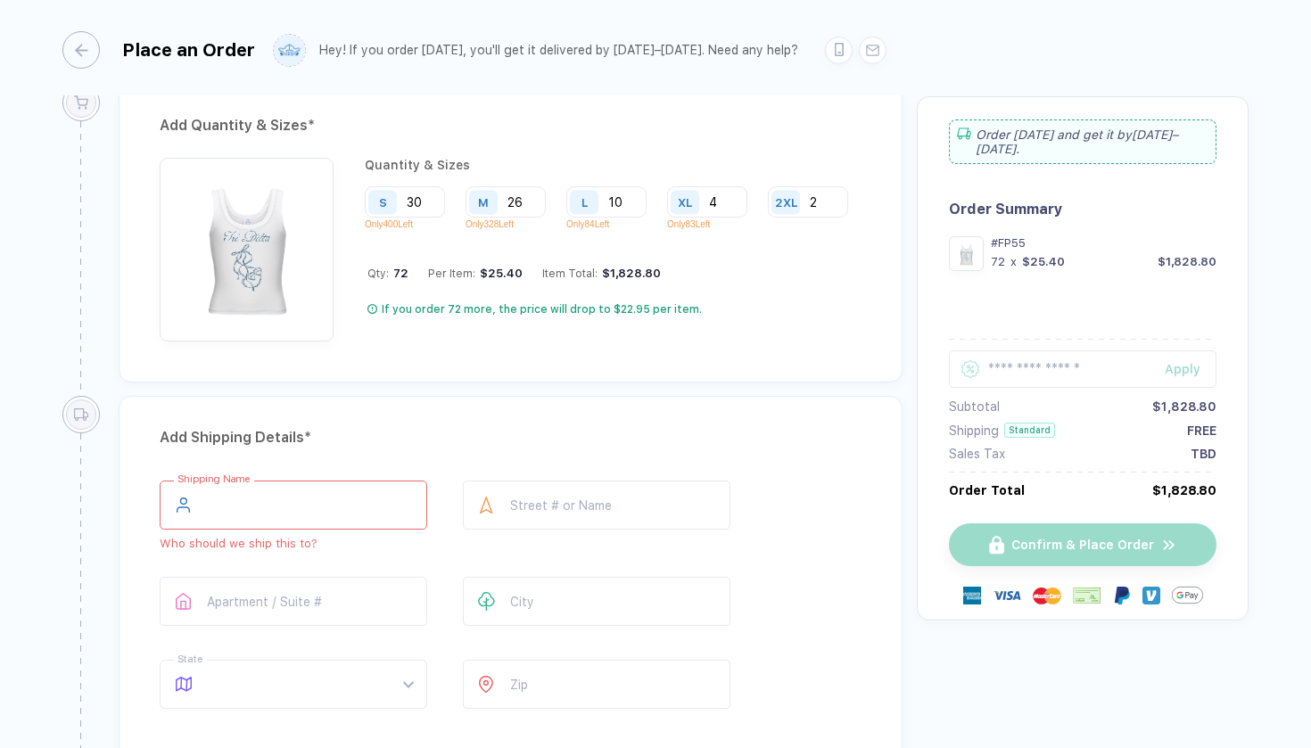
click at [318, 520] on input "text" at bounding box center [294, 505] width 268 height 49
click at [430, 198] on input "30" at bounding box center [405, 201] width 80 height 31
type input "3"
type input "25"
click at [526, 194] on input "26" at bounding box center [505, 201] width 80 height 31
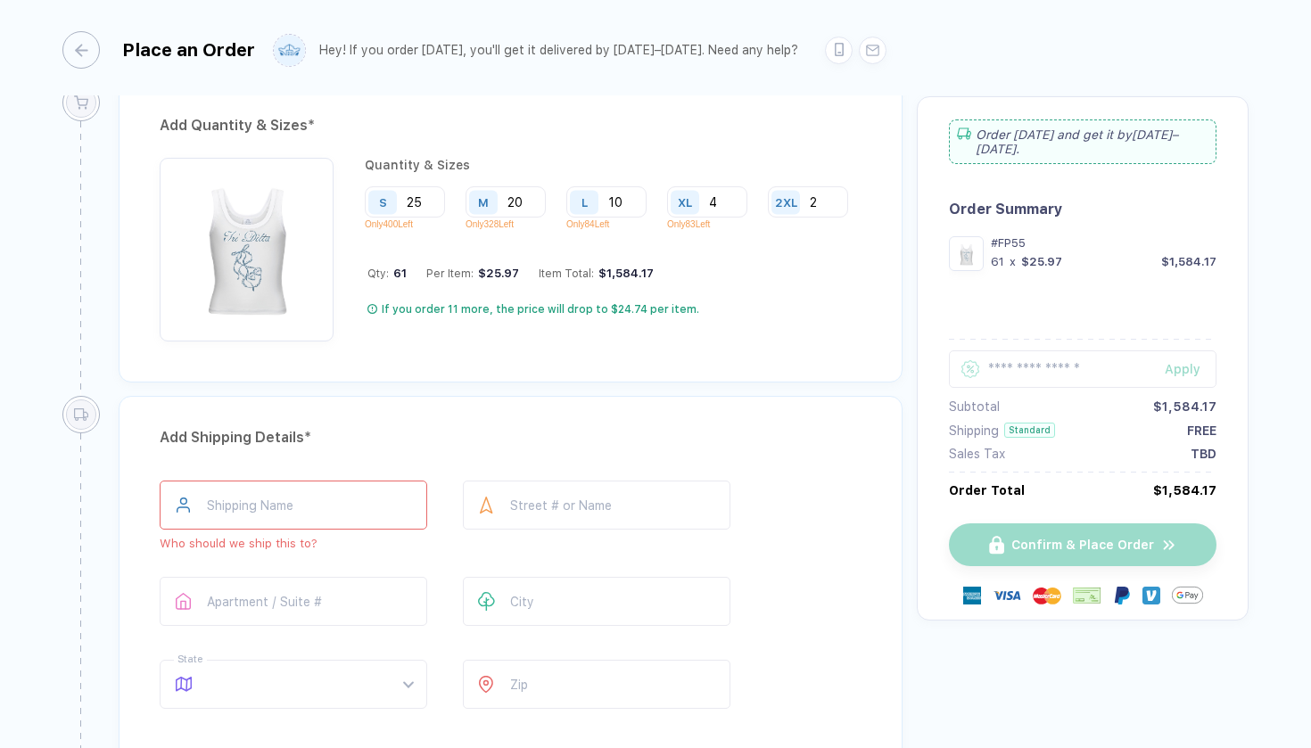
click at [604, 435] on div "Add Shipping Details * Shipping Name Who should we ship this to? Street # or Na…" at bounding box center [511, 757] width 784 height 723
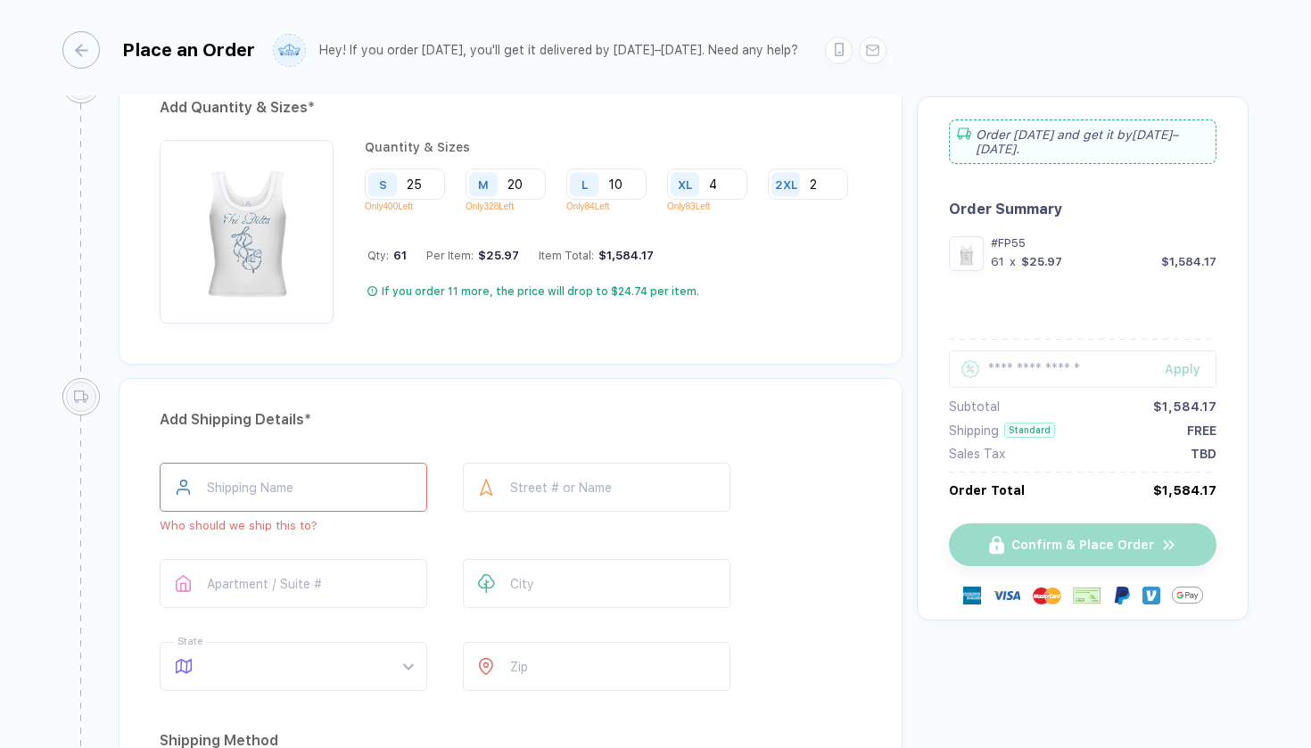
scroll to position [976, 0]
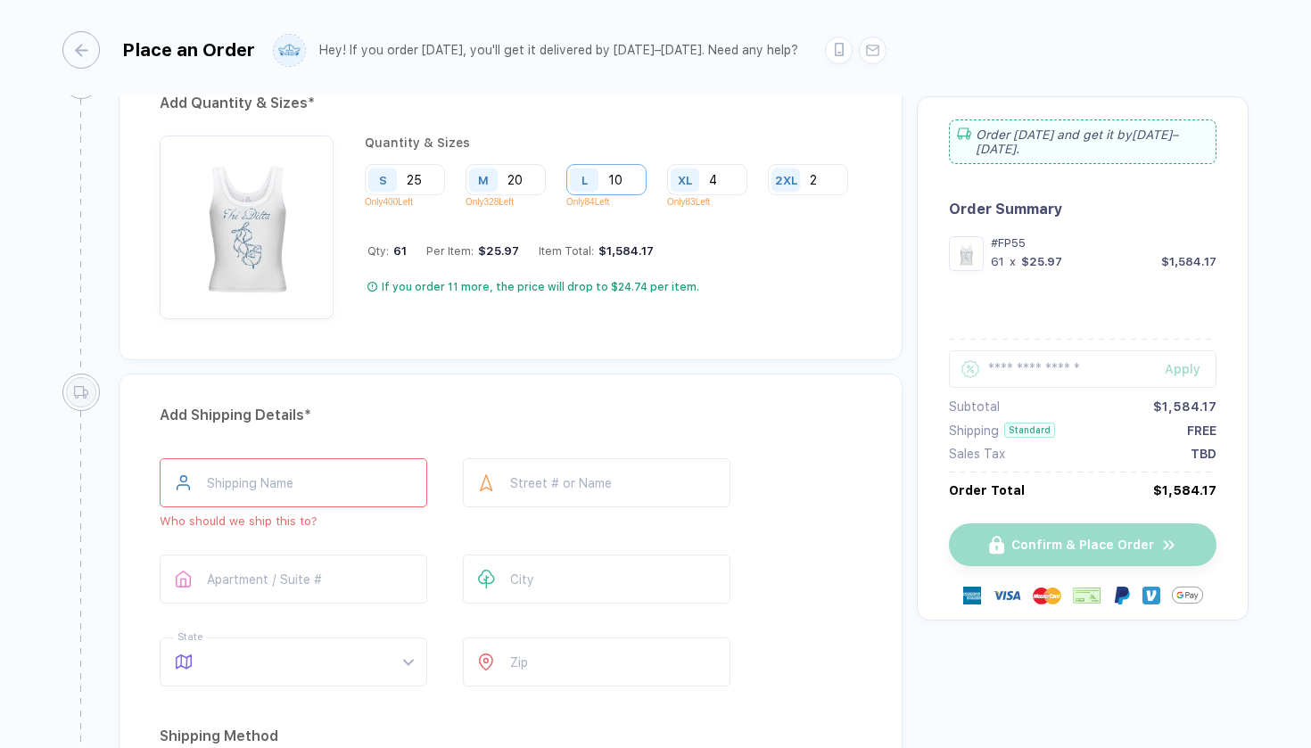
click at [627, 186] on input "10" at bounding box center [606, 179] width 80 height 31
click at [527, 178] on input "20" at bounding box center [505, 179] width 80 height 31
type input "25"
click at [630, 177] on input "10" at bounding box center [606, 179] width 80 height 31
type input "1"
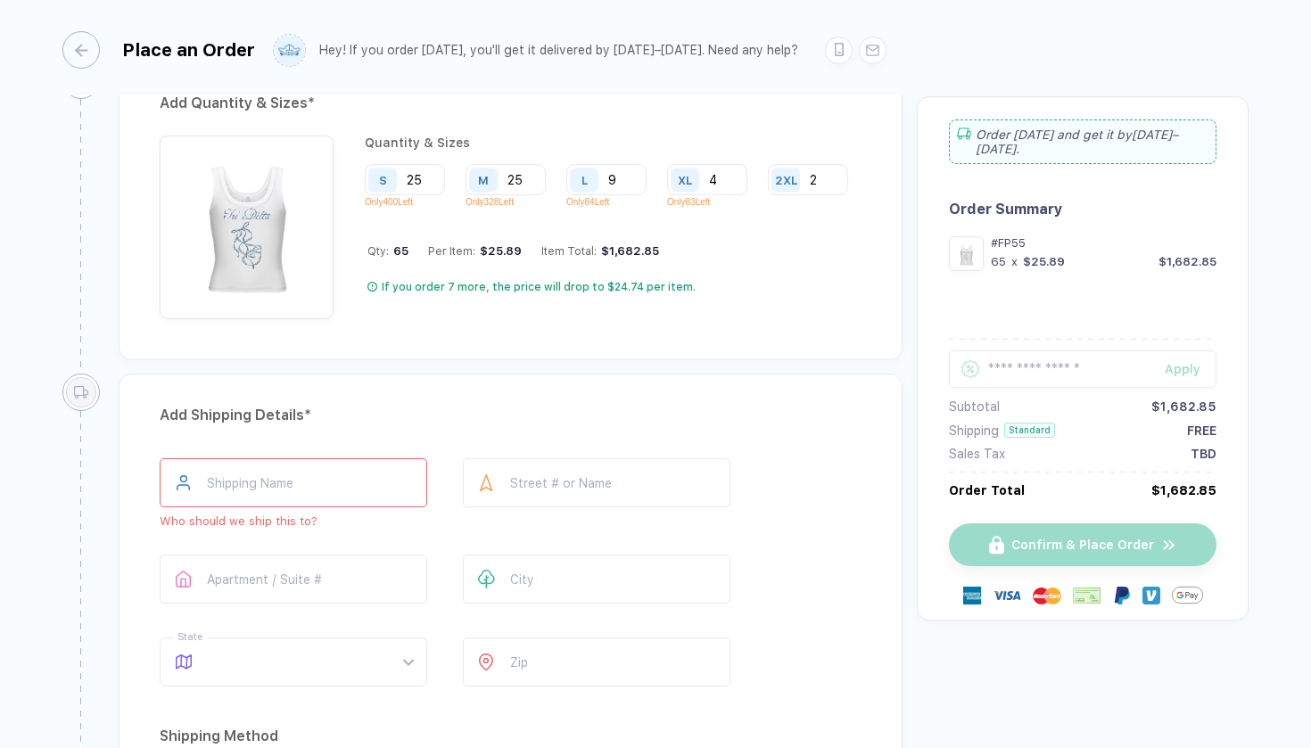
type input "9"
click at [630, 255] on div "Quantity & Sizes S 25 Only 400 Left M 25 Only 328 Left L 9 Only 84 Left XL 4 On…" at bounding box center [613, 228] width 497 height 184
click at [723, 175] on input "4" at bounding box center [707, 179] width 80 height 31
type input "3"
click at [603, 216] on div "S 25 Only 400 Left M 25 Only 328 Left L 9 Only 84 Left XL 3 Only 83 Left 2XL 2" at bounding box center [613, 190] width 497 height 52
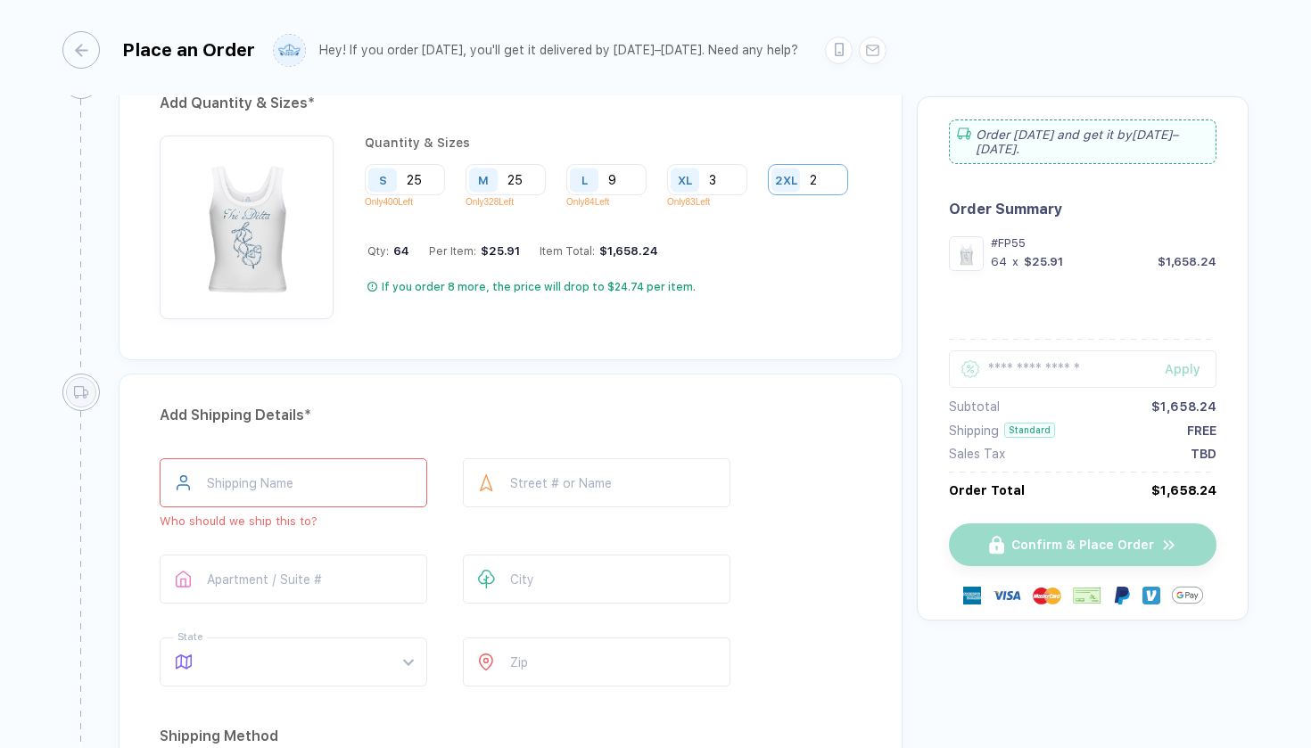
click at [768, 195] on input "2" at bounding box center [808, 179] width 80 height 31
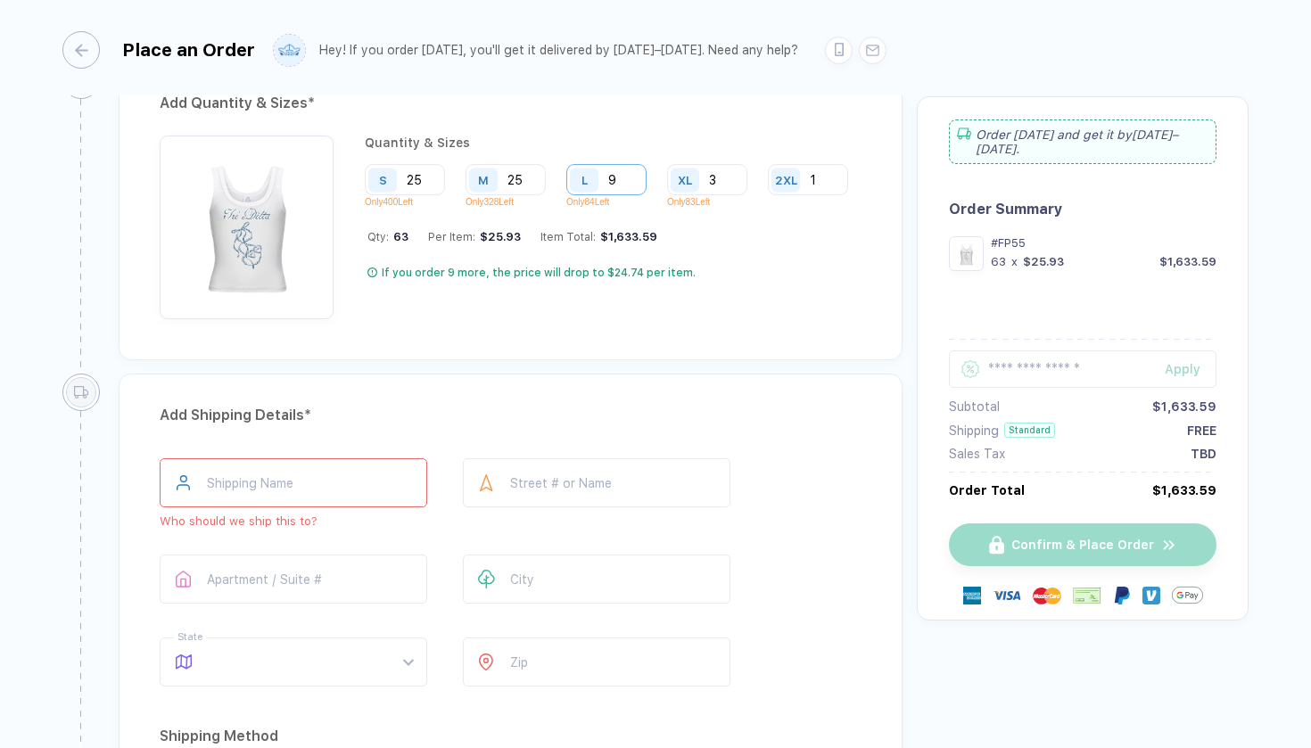
type input "1"
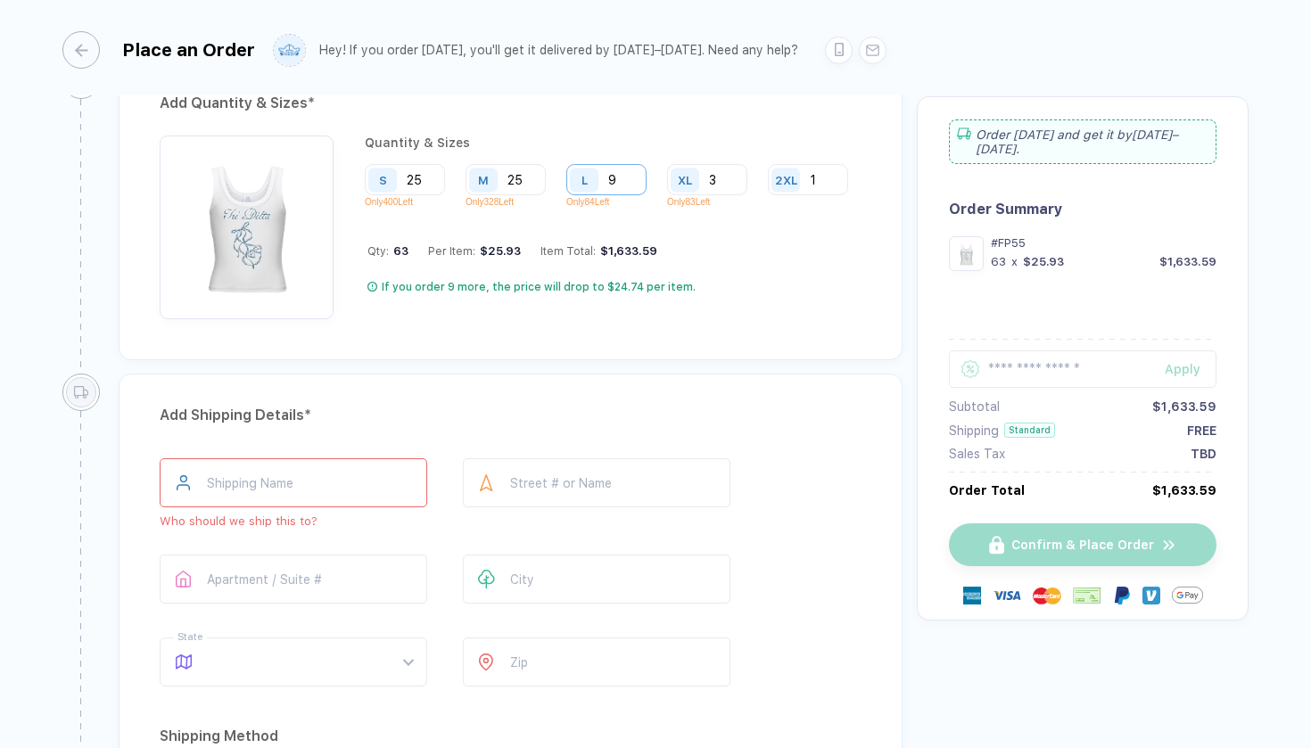
click at [629, 171] on input "9" at bounding box center [606, 179] width 80 height 31
type input "8"
click at [587, 216] on div "S 25 Only 400 Left M 25 Only 328 Left L 8 Only 84 Left XL 3 Only 83 Left 2XL 1" at bounding box center [613, 190] width 497 height 52
click at [327, 505] on input "text" at bounding box center [294, 482] width 268 height 49
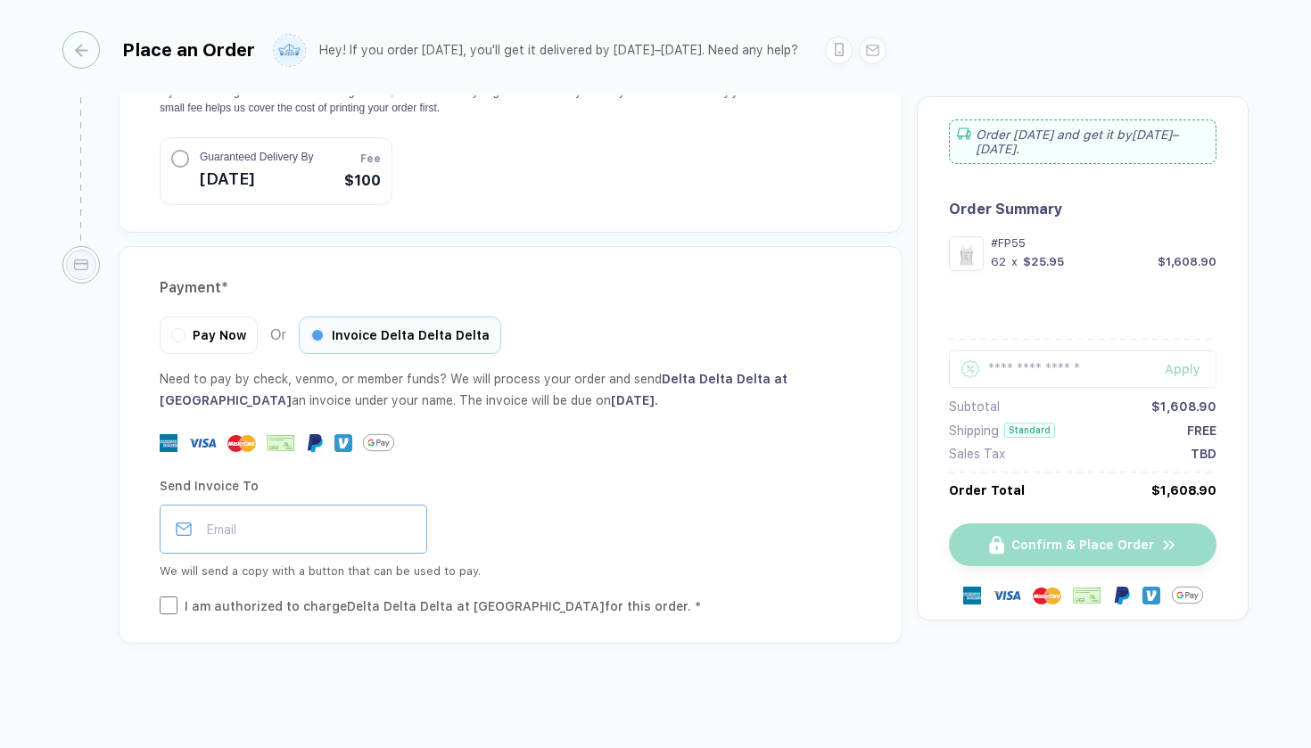
scroll to position [1825, 0]
type input "**********"
click at [247, 539] on input "email" at bounding box center [294, 530] width 268 height 49
paste input "**********"
type input "**********"
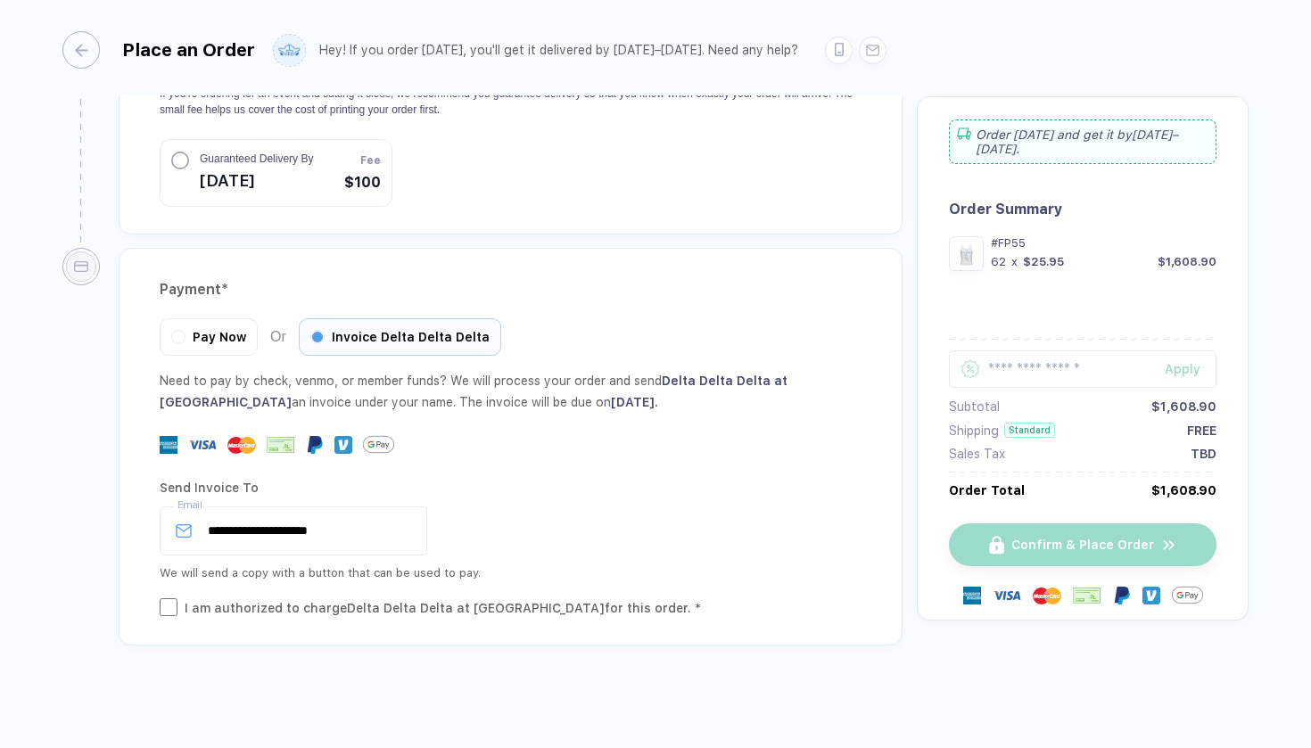
click at [193, 598] on div "I am authorized to charge Delta Delta Delta at Emory University for this order.…" at bounding box center [443, 608] width 516 height 20
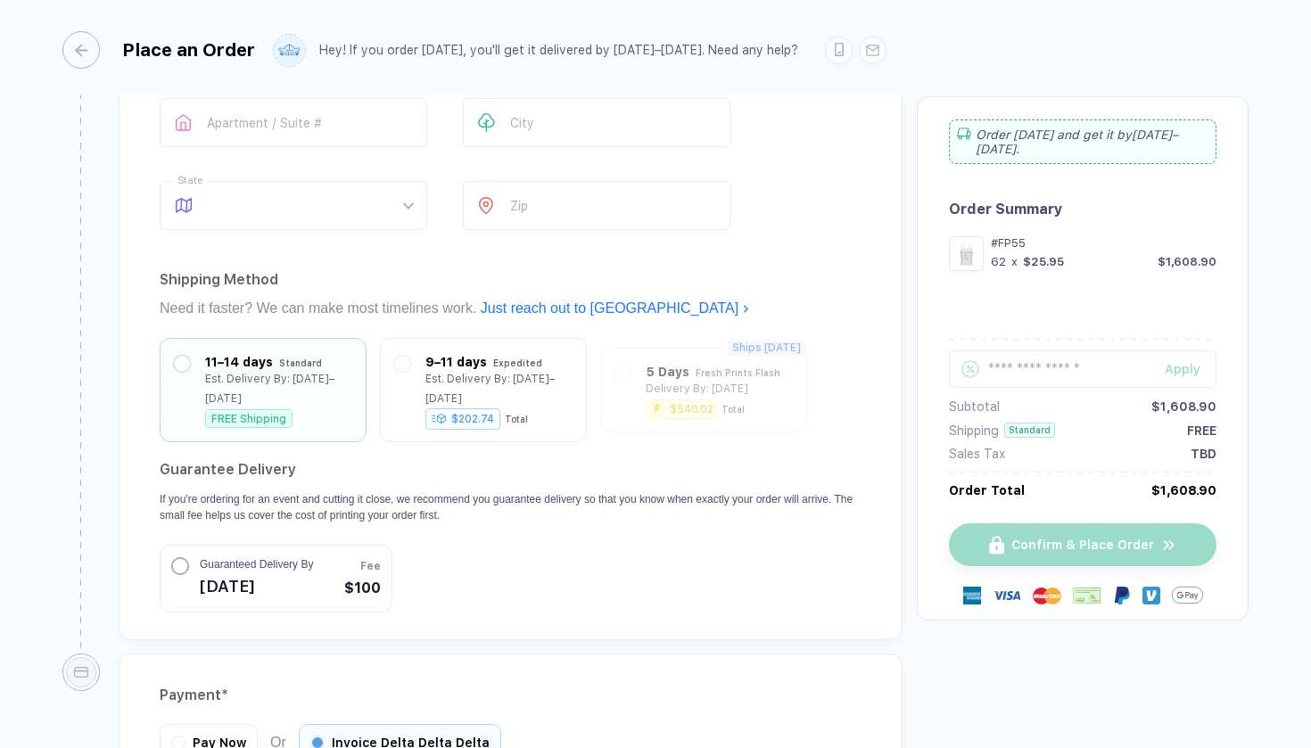
scroll to position [1229, 0]
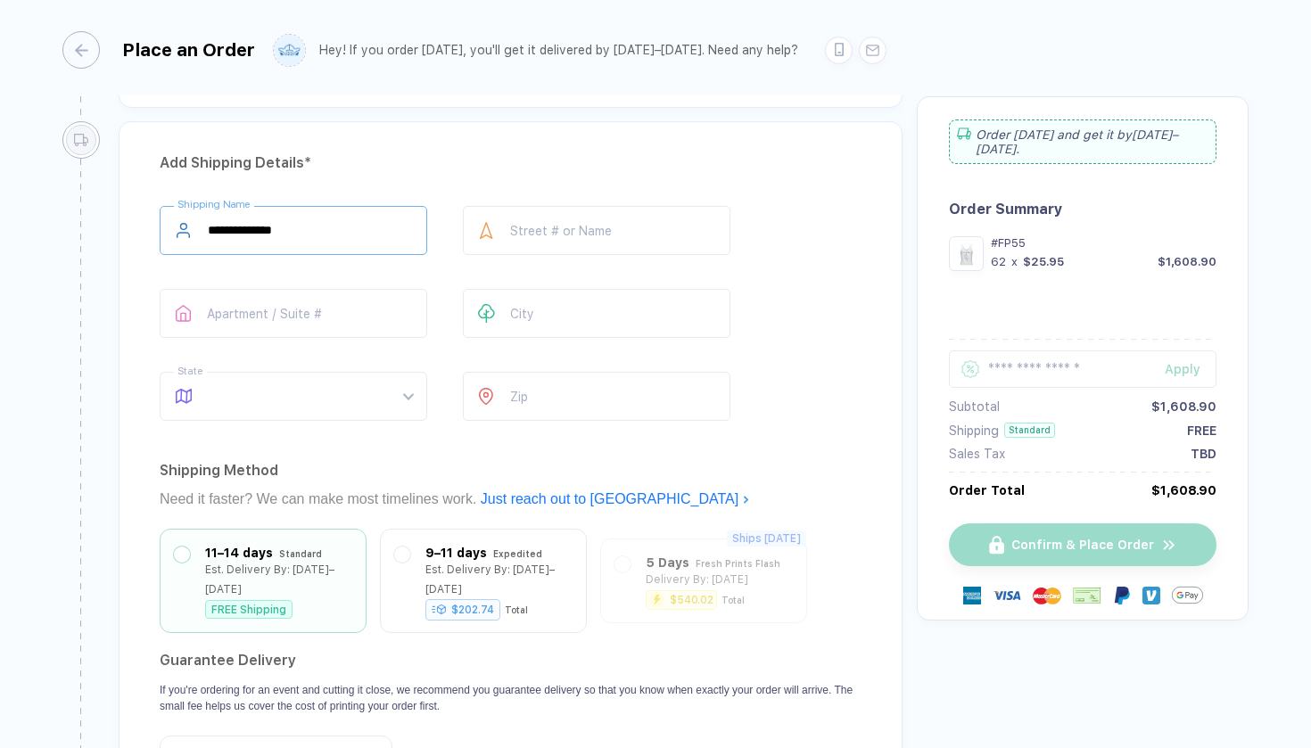
click at [332, 237] on input "**********" at bounding box center [294, 230] width 268 height 49
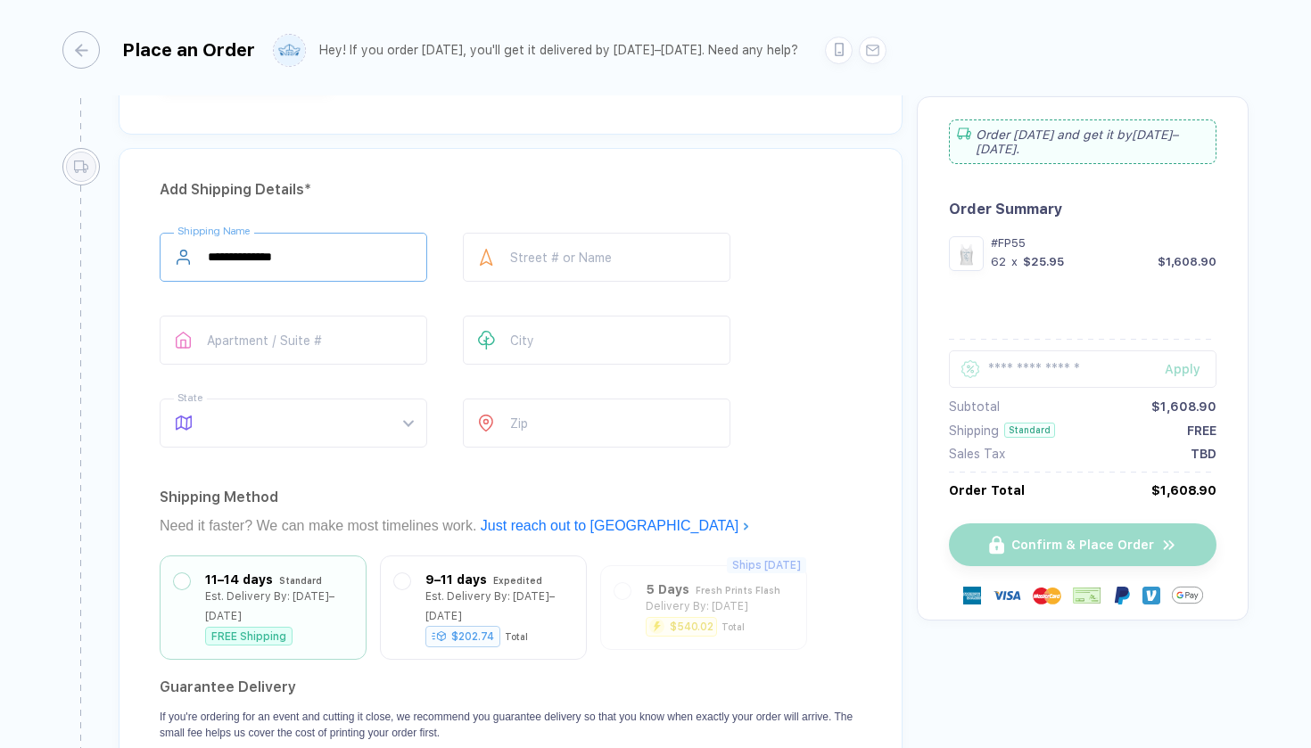
scroll to position [1201, 0]
type input "**********"
click at [328, 440] on span at bounding box center [310, 423] width 205 height 47
type input "*******"
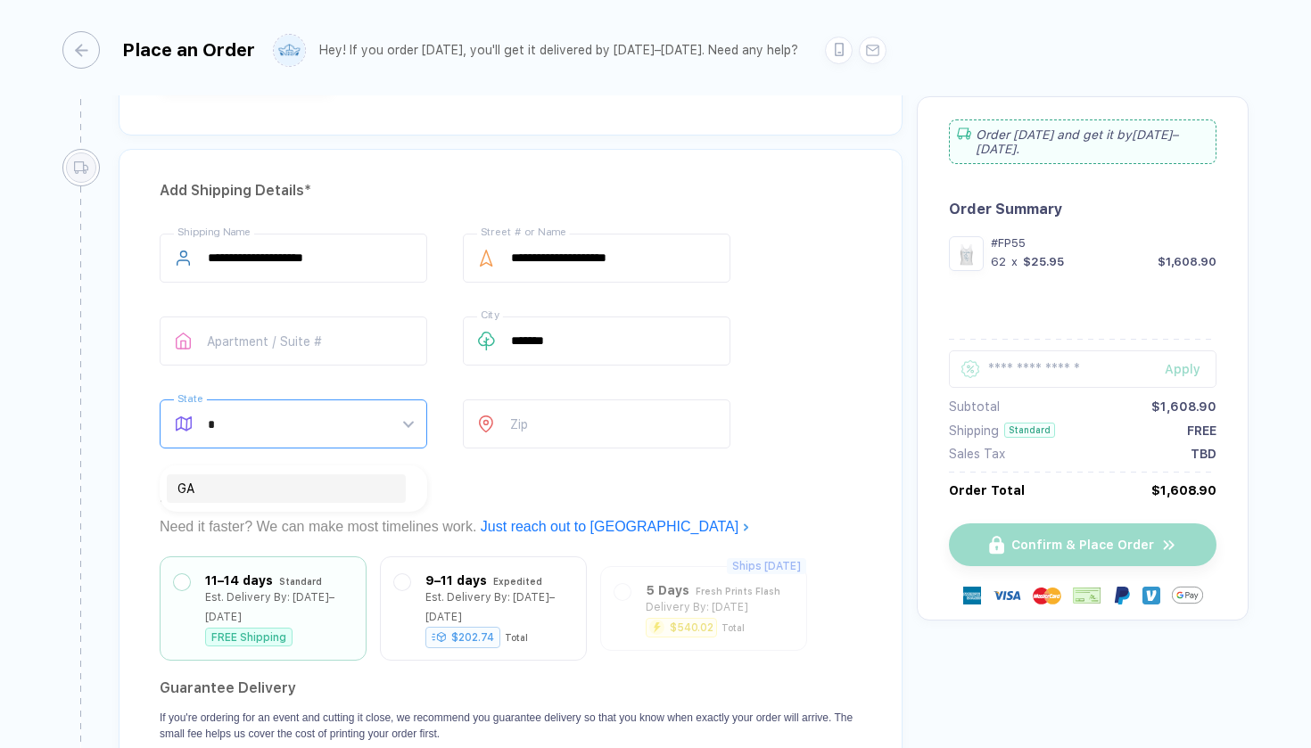
type input "**"
click at [312, 487] on div "GA" at bounding box center [286, 489] width 218 height 20
click at [576, 444] on input "number" at bounding box center [597, 423] width 268 height 49
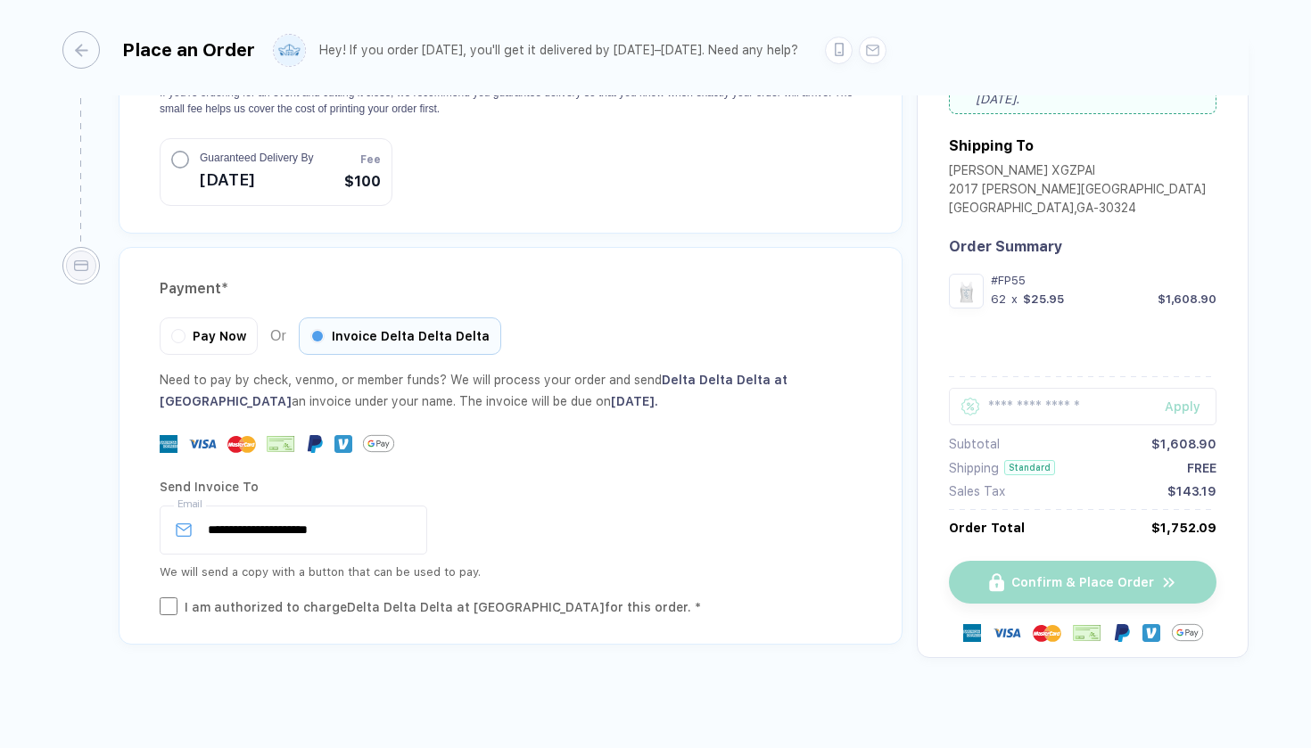
scroll to position [1825, 0]
type input "*****"
click at [1065, 582] on div "Confirm & Place Order" at bounding box center [1083, 583] width 268 height 43
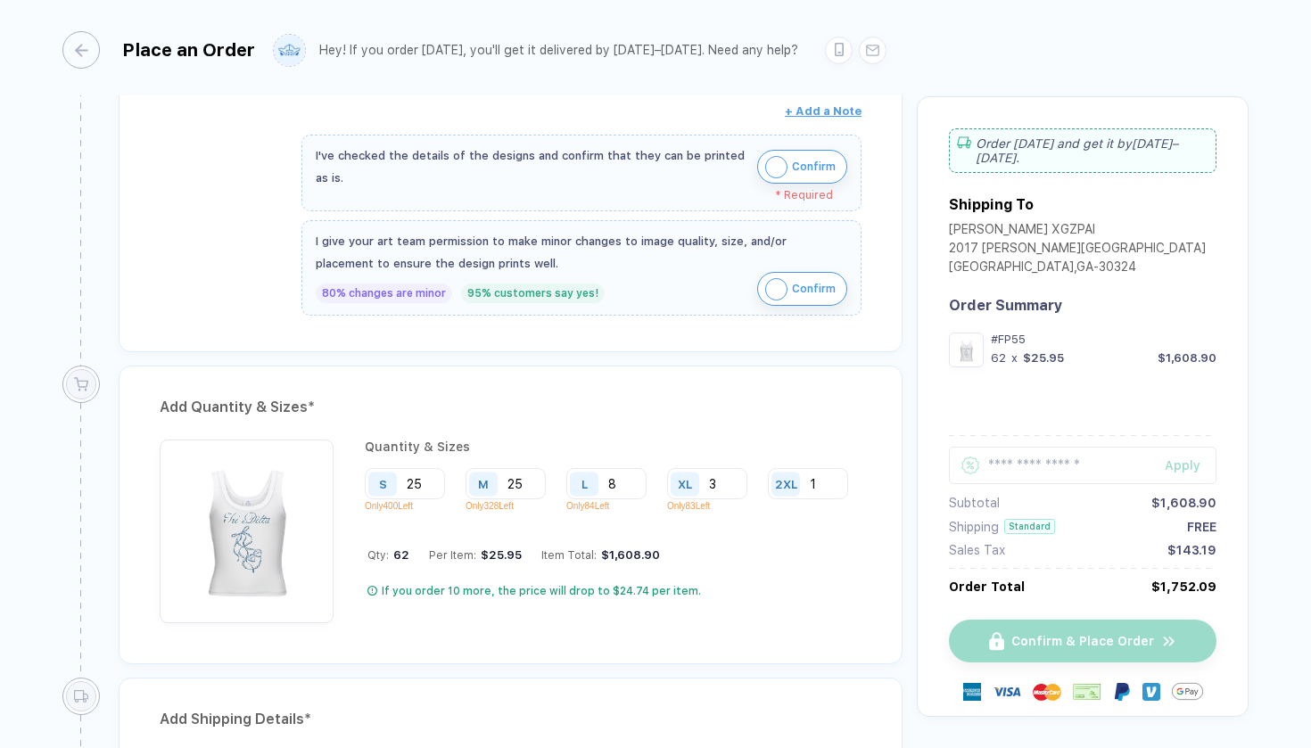
scroll to position [531, 0]
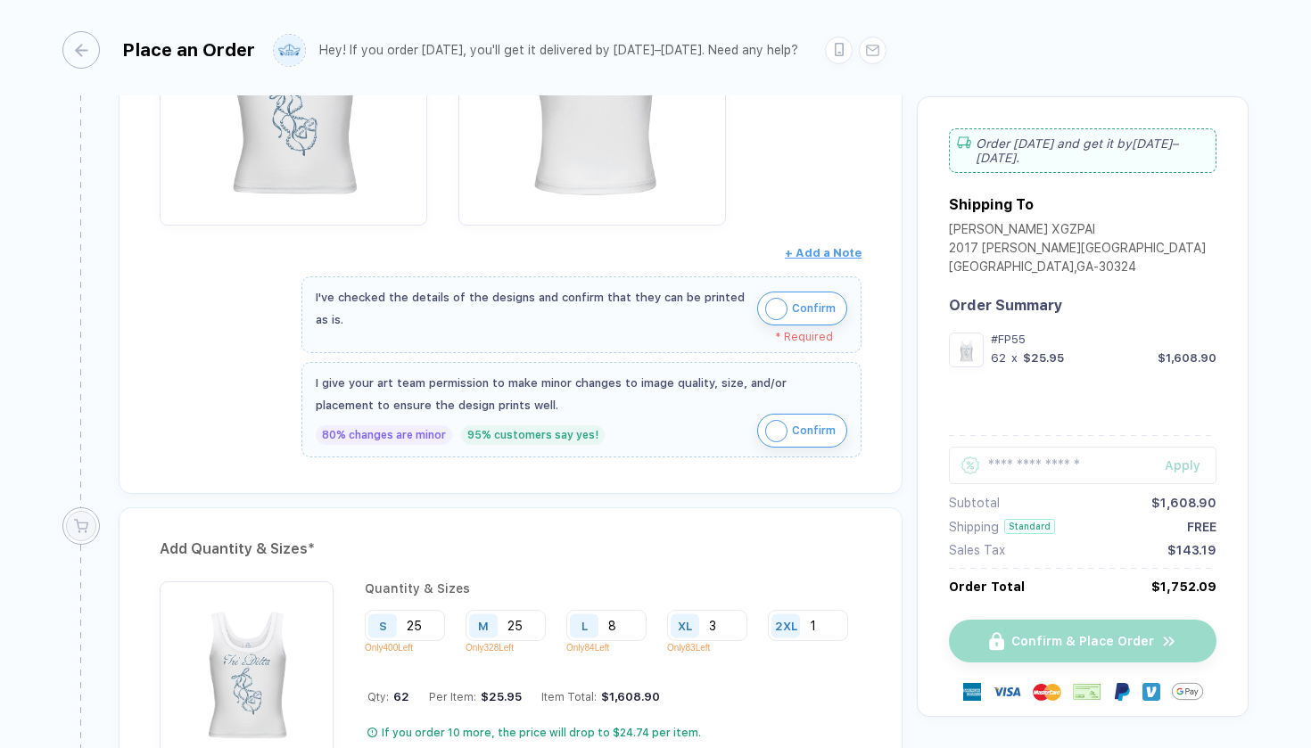
click at [765, 319] on span "button" at bounding box center [776, 309] width 22 height 22
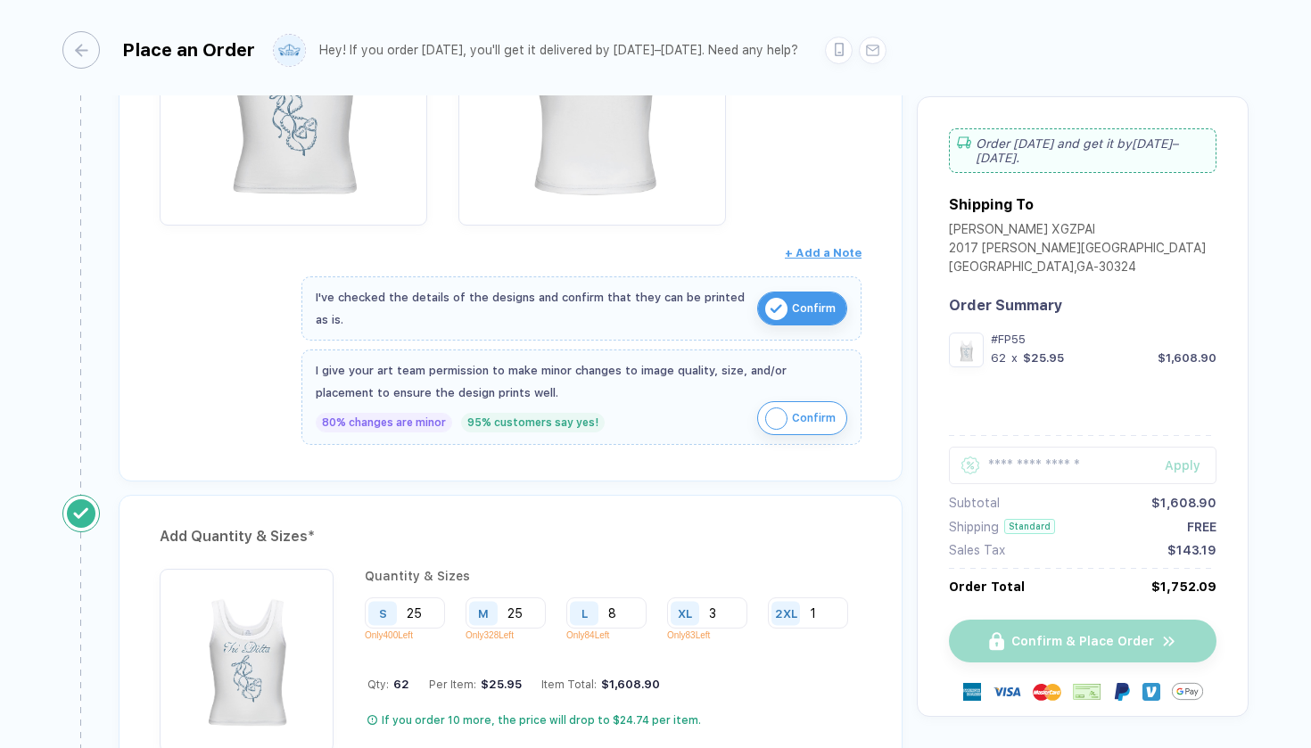
click at [774, 401] on button "Confirm" at bounding box center [802, 418] width 90 height 34
click at [974, 623] on div "Confirm & Place Order" at bounding box center [1083, 641] width 268 height 43
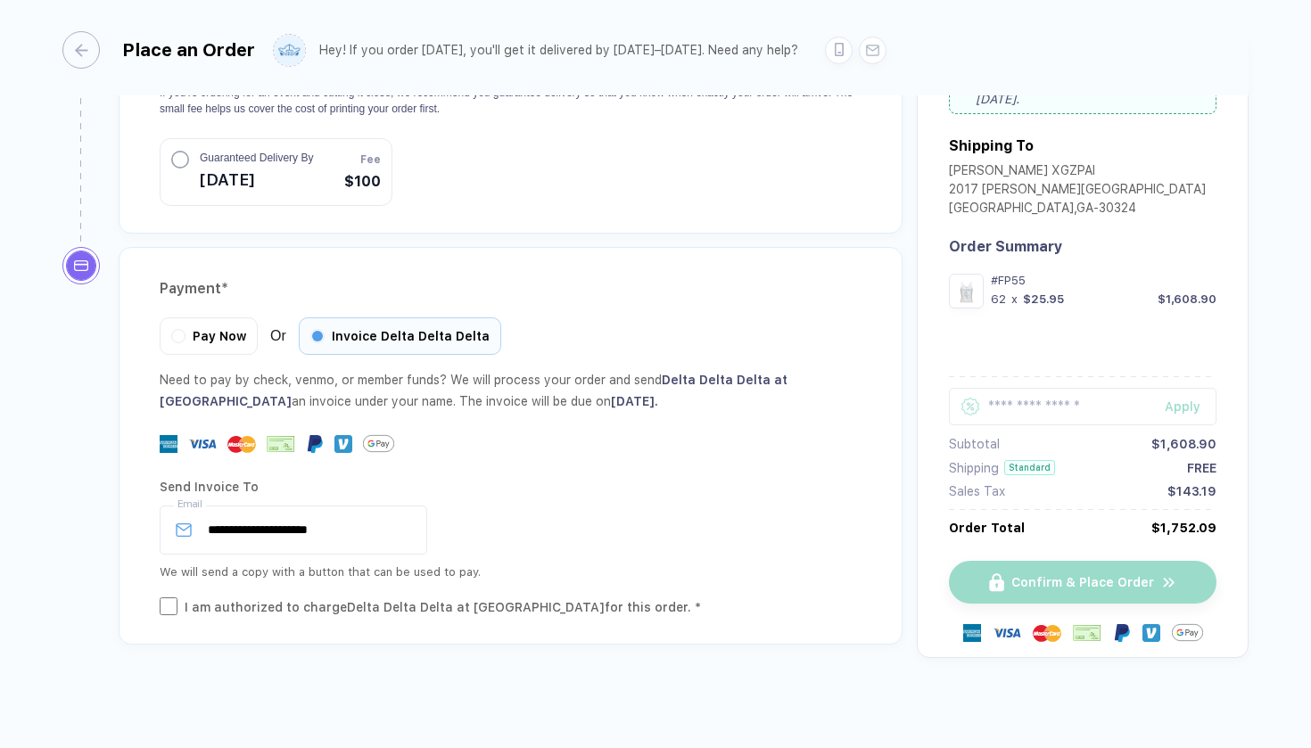
scroll to position [1813, 0]
click at [97, 268] on span at bounding box center [80, 266] width 37 height 37
click at [374, 528] on input "**********" at bounding box center [294, 530] width 268 height 49
click at [1023, 562] on div "Confirm & Place Order" at bounding box center [1083, 583] width 268 height 43
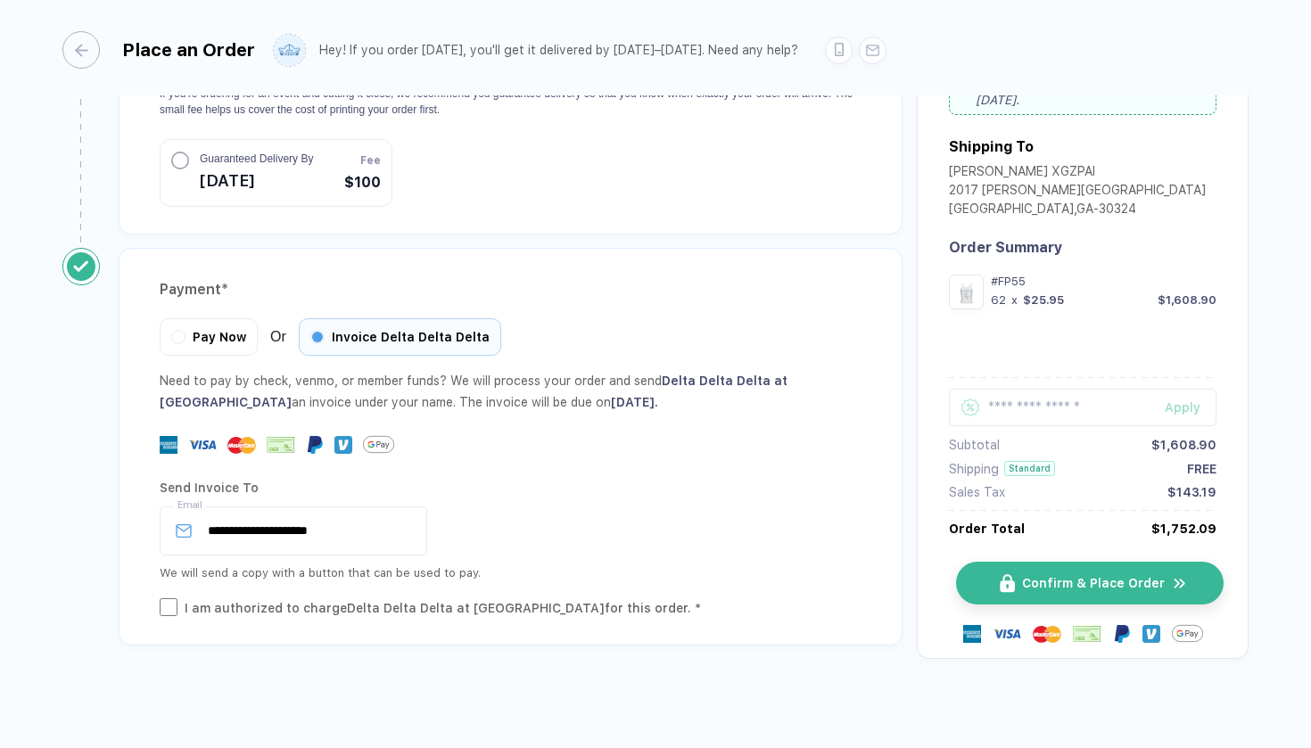
click at [1017, 568] on button "Confirm & Place Order" at bounding box center [1090, 583] width 268 height 43
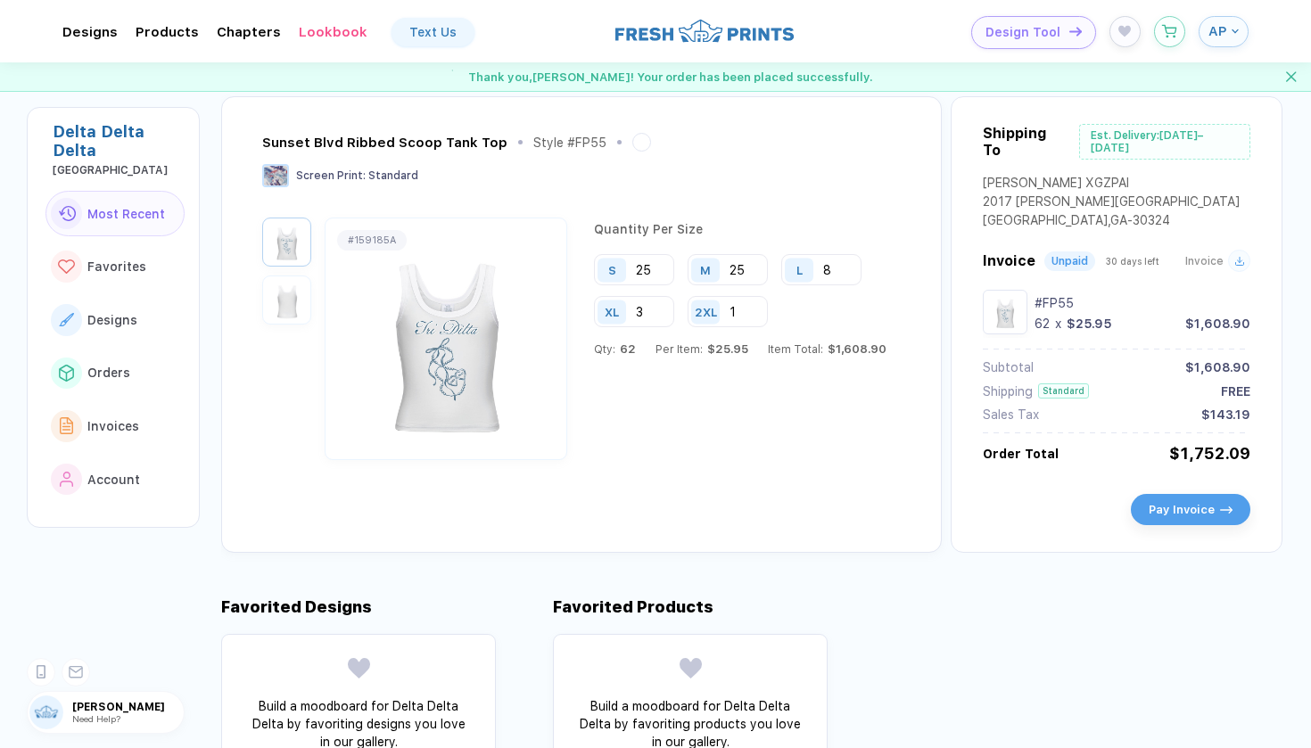
scroll to position [79, 0]
